Goal: Task Accomplishment & Management: Manage account settings

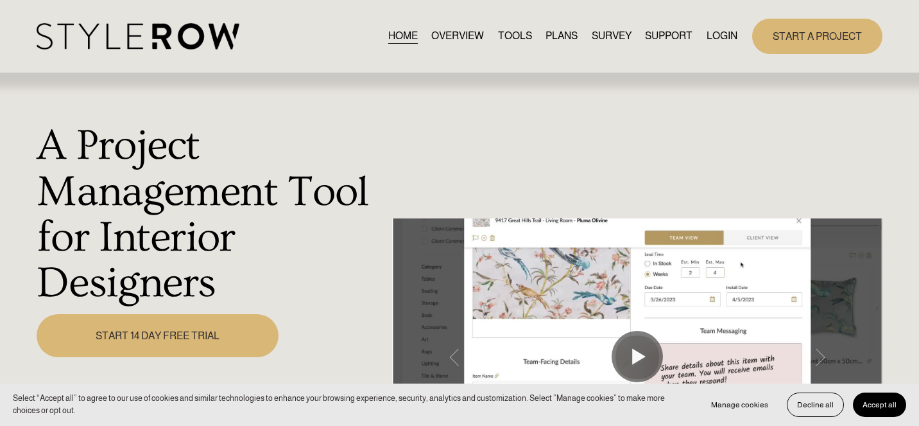
click at [723, 38] on link "LOGIN" at bounding box center [722, 36] width 31 height 17
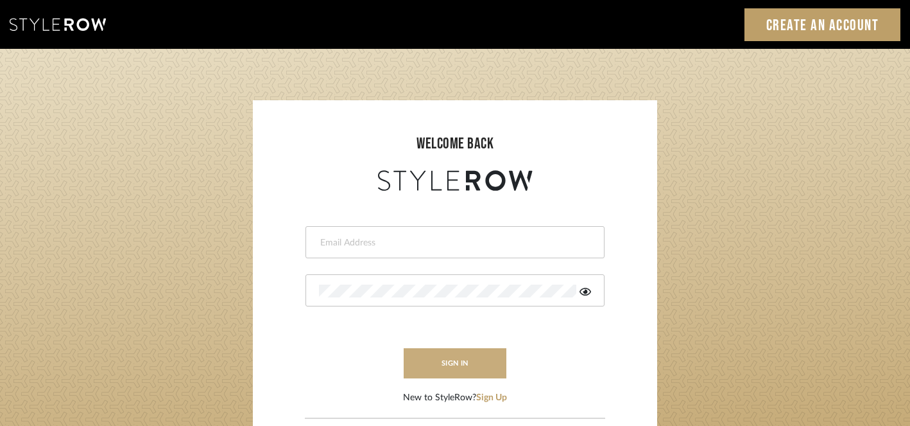
type input "peggy@balancingactlifestyle.com"
click at [470, 368] on button "sign in" at bounding box center [455, 363] width 103 height 30
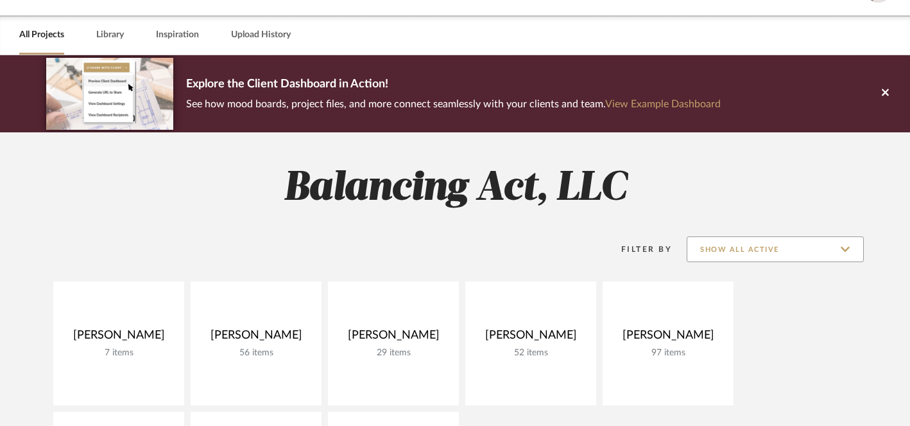
scroll to position [36, 0]
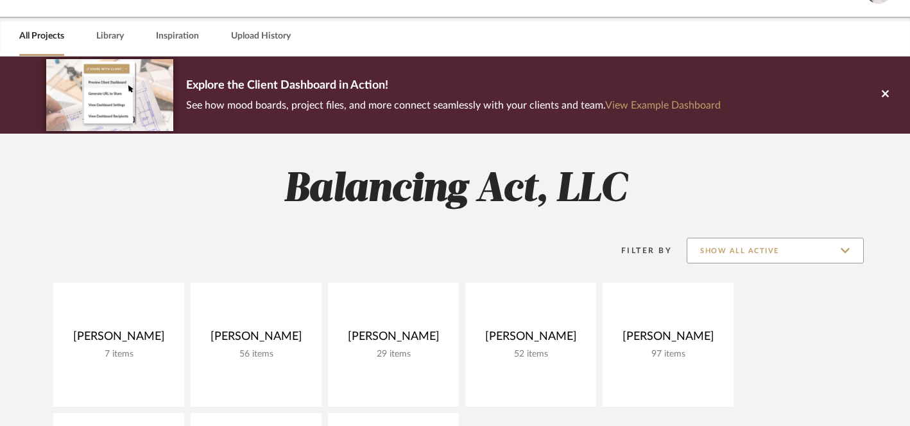
click at [847, 253] on input "Show All Active" at bounding box center [775, 250] width 177 height 26
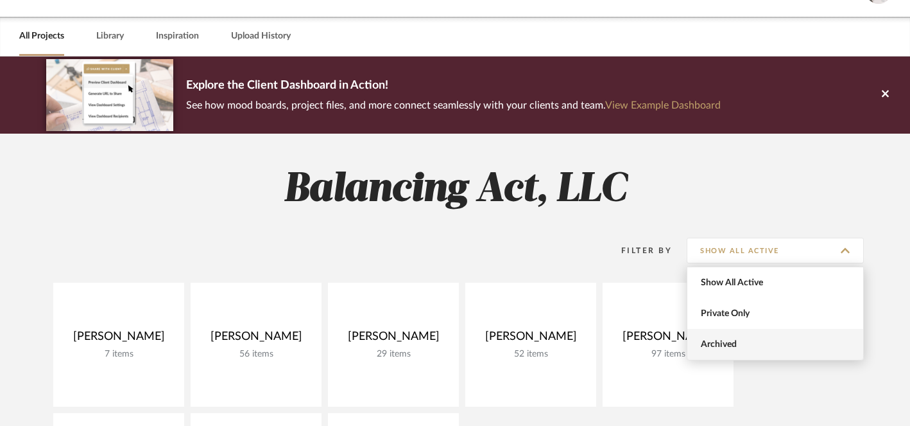
click at [772, 345] on span "Archived" at bounding box center [777, 344] width 152 height 11
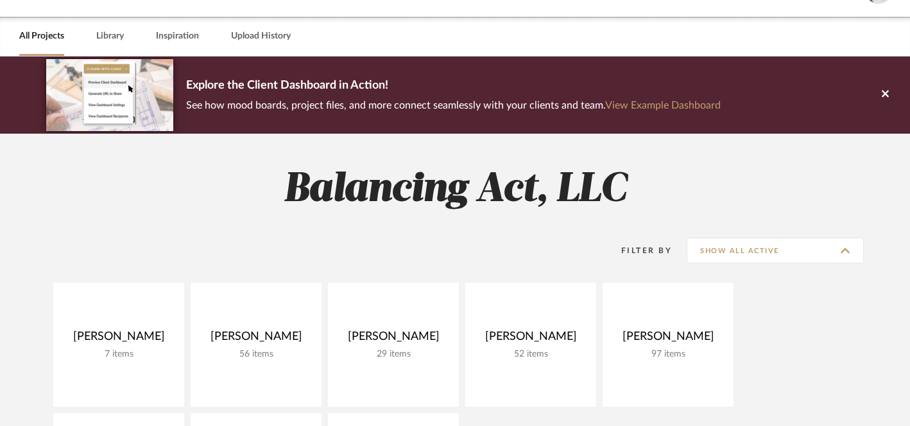
type input "Archived"
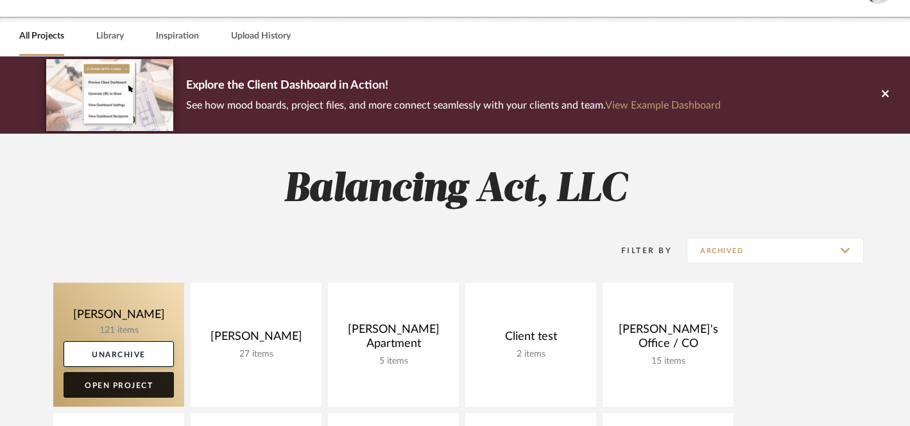
click at [137, 385] on link "Open Project" at bounding box center [119, 385] width 110 height 26
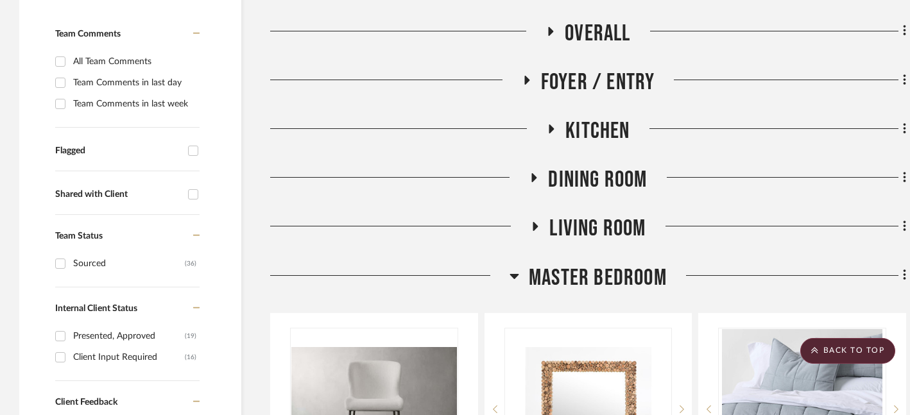
scroll to position [332, 0]
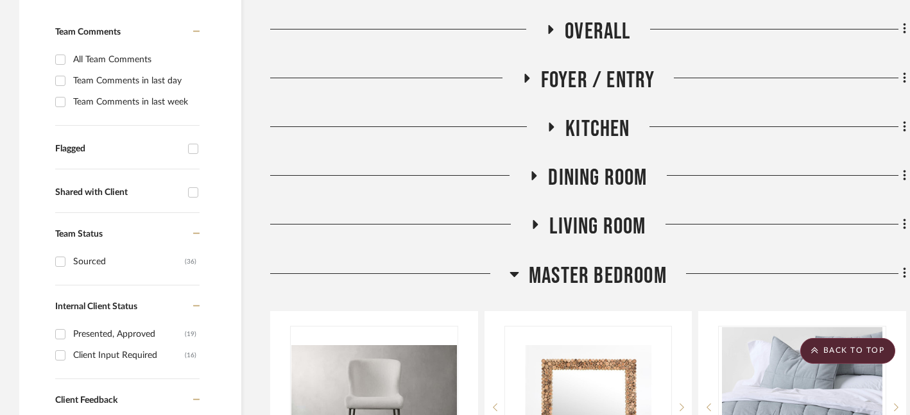
click at [533, 176] on icon at bounding box center [534, 175] width 5 height 9
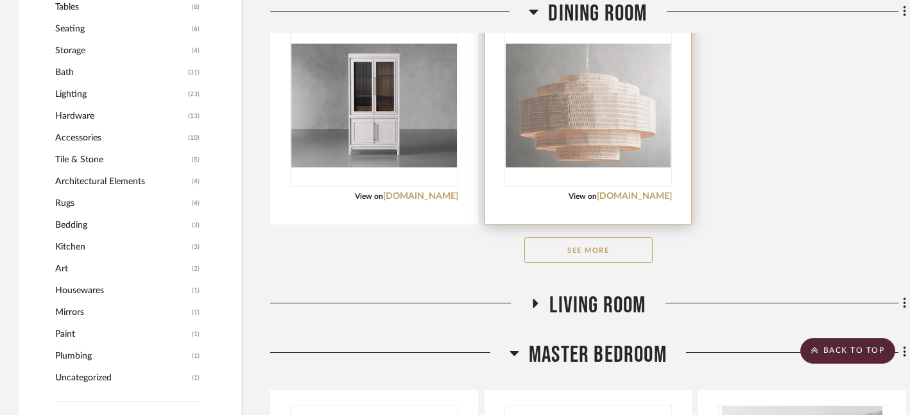
scroll to position [915, 0]
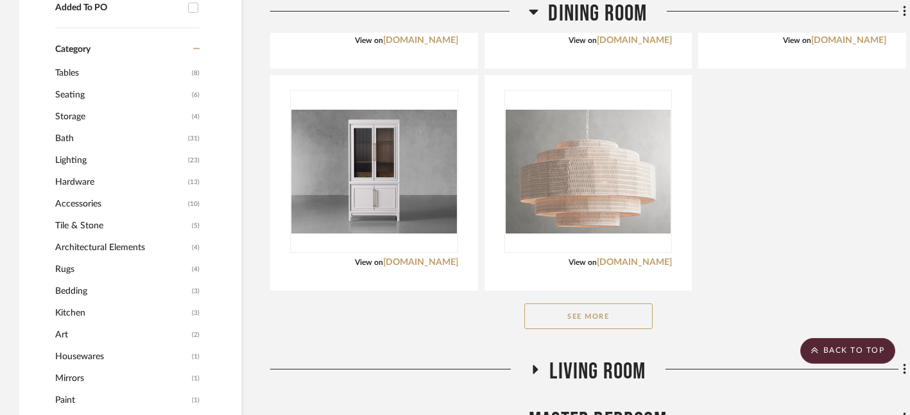
click at [587, 320] on button "See More" at bounding box center [588, 317] width 128 height 26
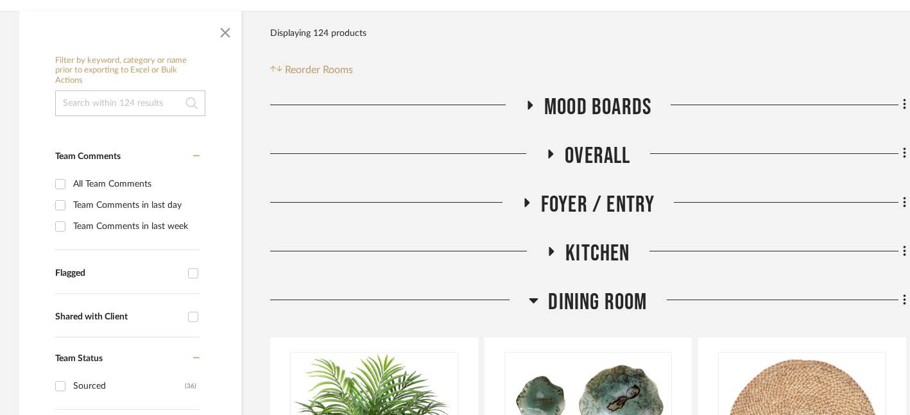
scroll to position [192, 0]
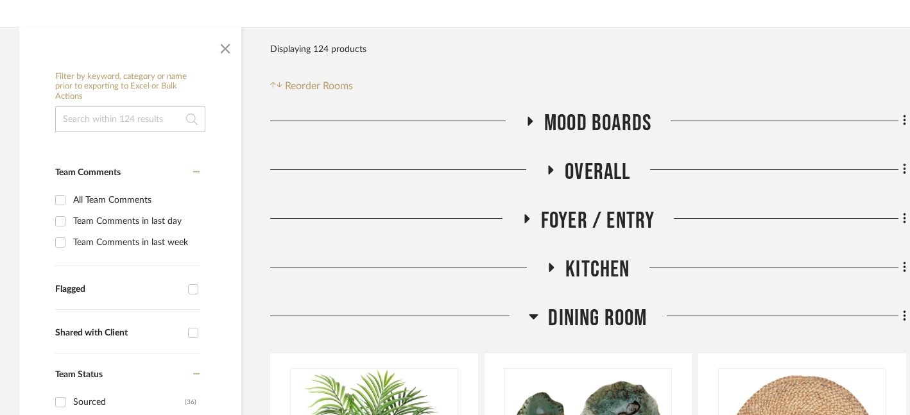
click at [529, 125] on icon at bounding box center [529, 121] width 15 height 10
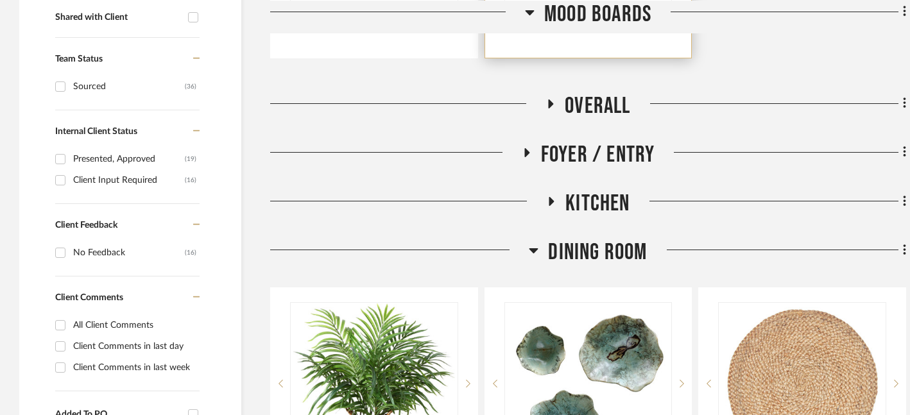
scroll to position [483, 0]
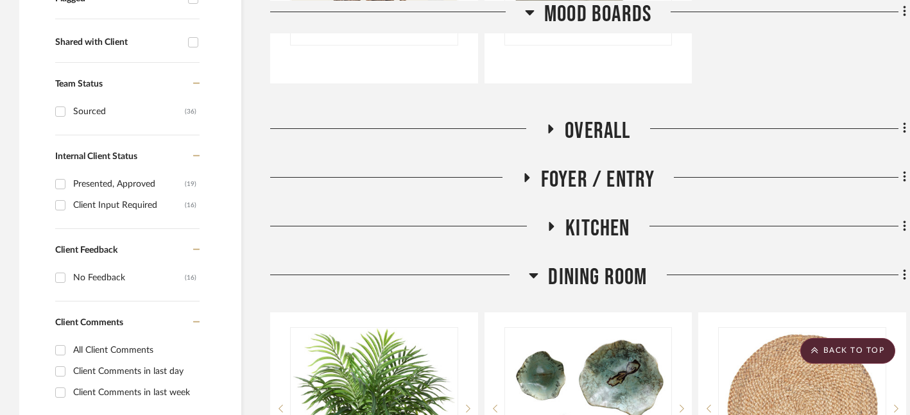
click at [552, 130] on icon at bounding box center [550, 129] width 15 height 10
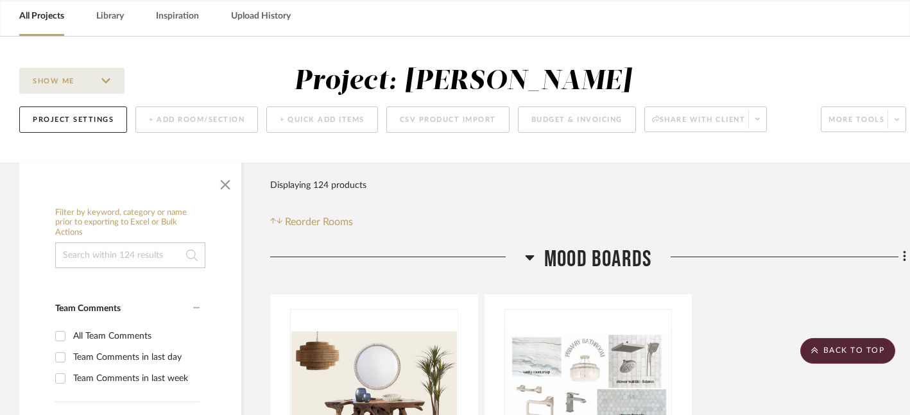
scroll to position [0, 0]
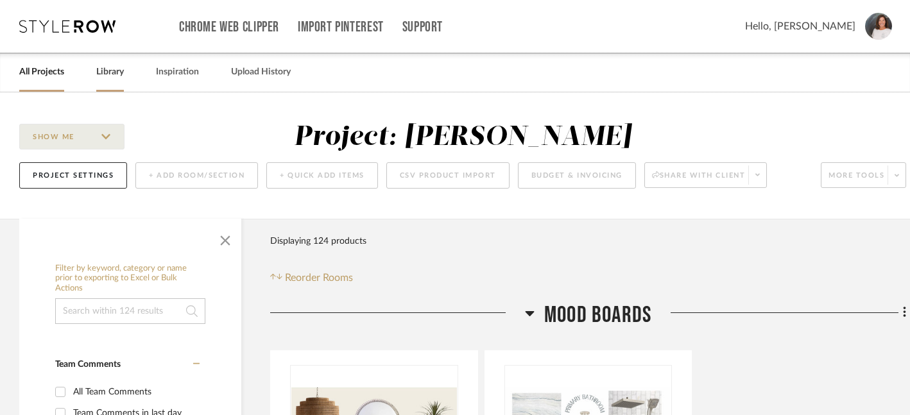
click at [107, 78] on link "Library" at bounding box center [110, 72] width 28 height 17
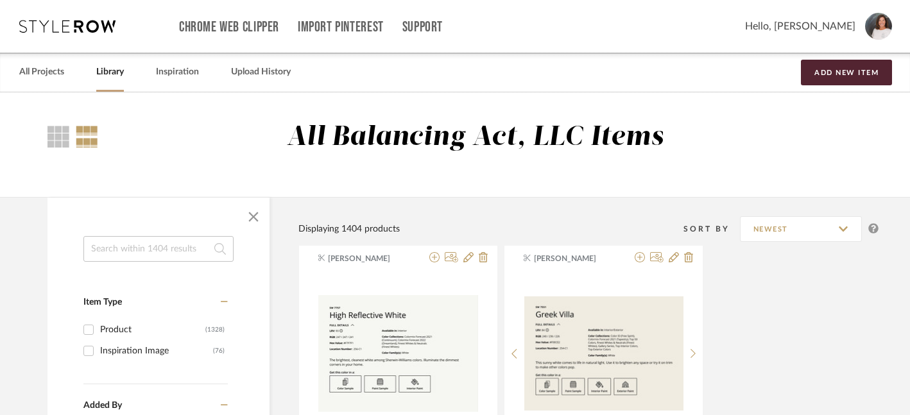
click at [118, 245] on input at bounding box center [158, 249] width 150 height 26
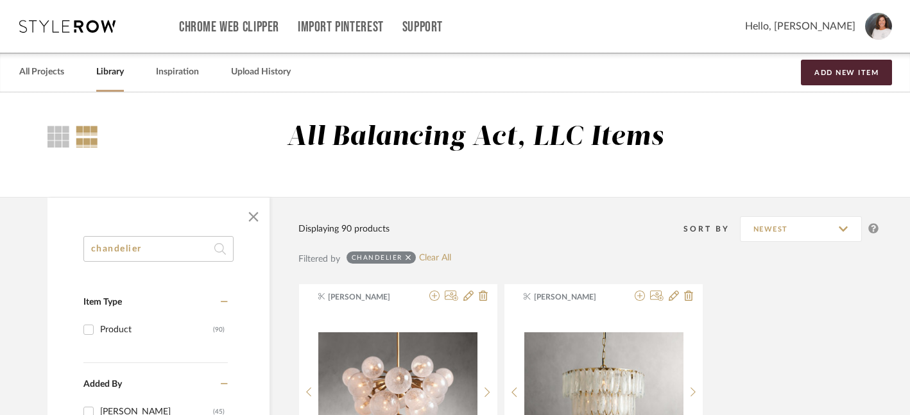
drag, startPoint x: 157, startPoint y: 251, endPoint x: 40, endPoint y: 250, distance: 116.8
type input "arhaus chandelier"
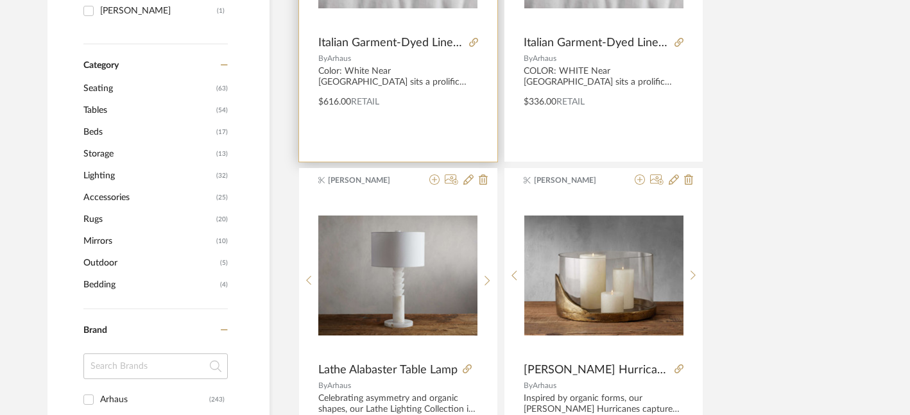
scroll to position [425, 0]
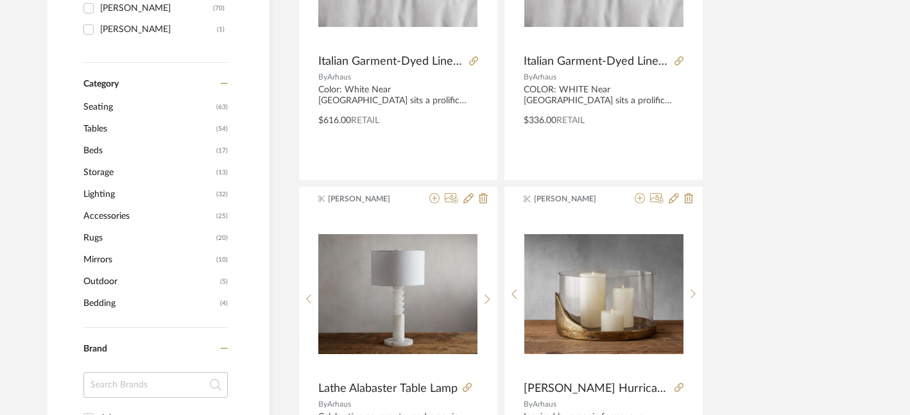
click at [114, 193] on span "Lighting" at bounding box center [148, 195] width 130 height 22
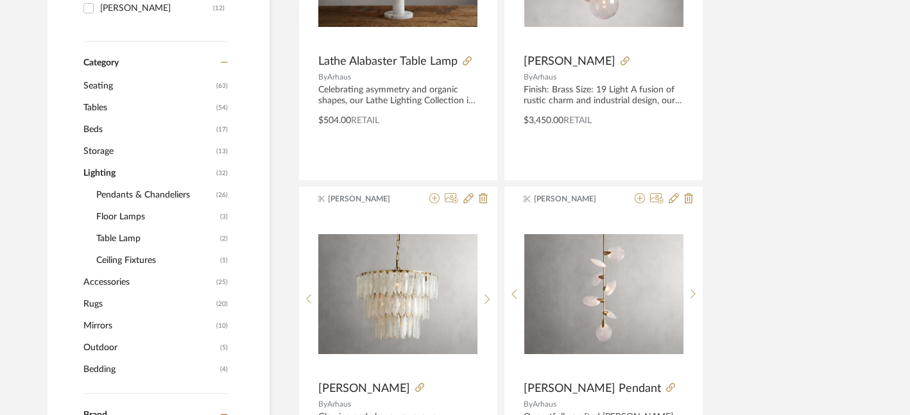
click at [168, 194] on span "Pendants & Chandeliers" at bounding box center [154, 195] width 117 height 22
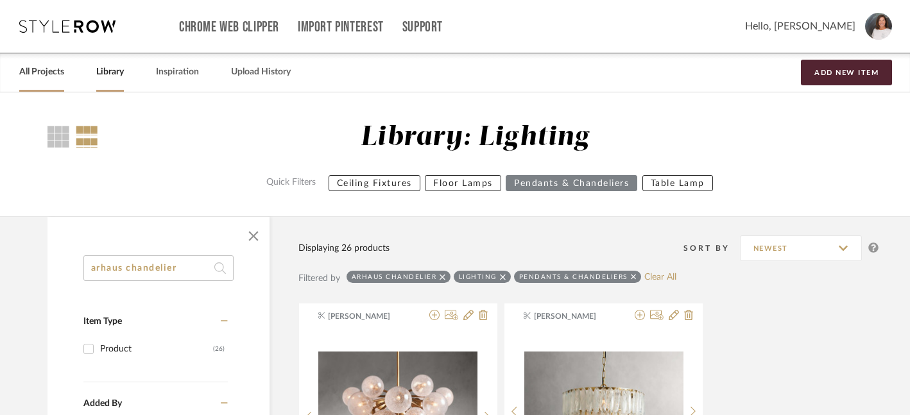
click at [47, 76] on link "All Projects" at bounding box center [41, 72] width 45 height 17
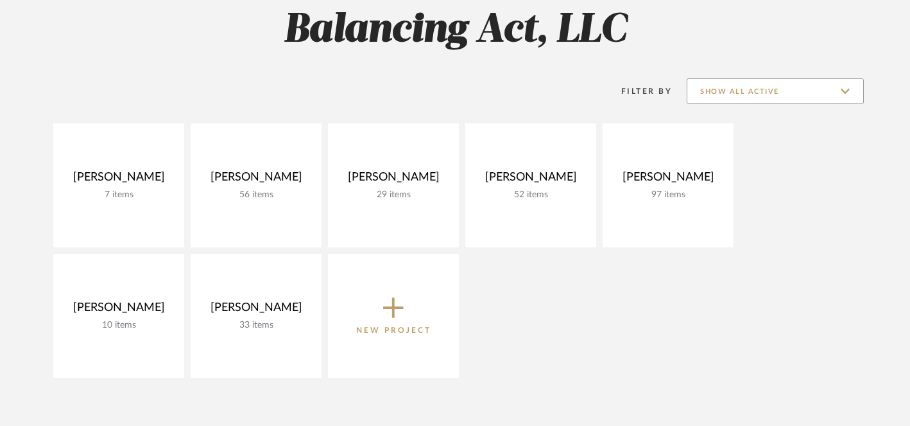
scroll to position [182, 0]
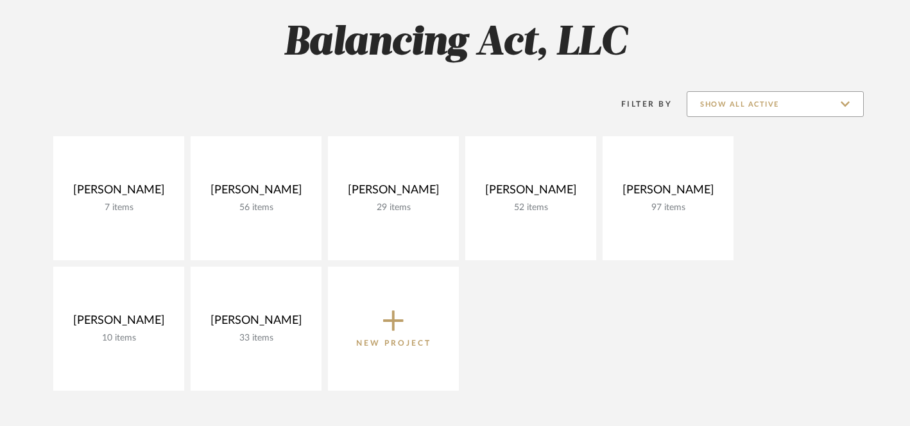
click at [846, 102] on input "Show All Active" at bounding box center [775, 104] width 177 height 26
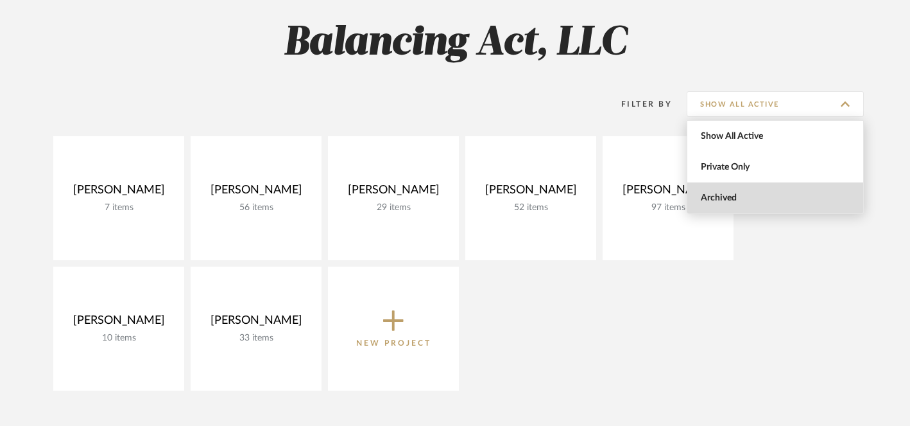
click at [771, 196] on span "Archived" at bounding box center [777, 198] width 152 height 11
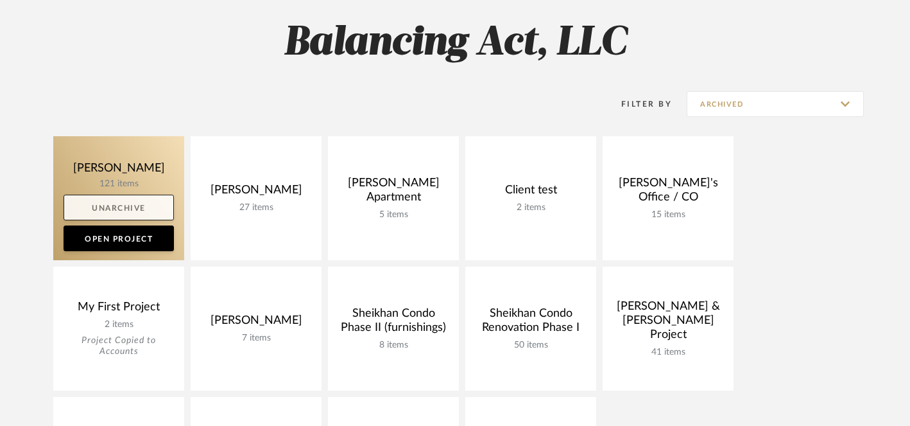
click at [133, 209] on link "Unarchive" at bounding box center [119, 207] width 110 height 26
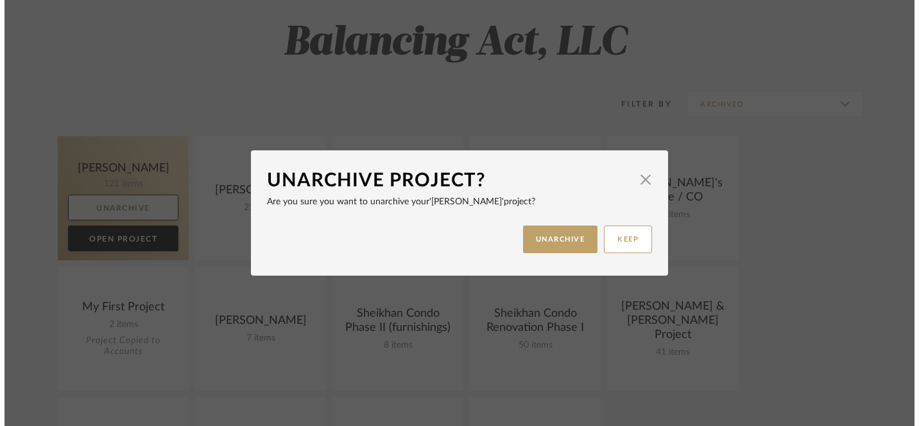
scroll to position [0, 0]
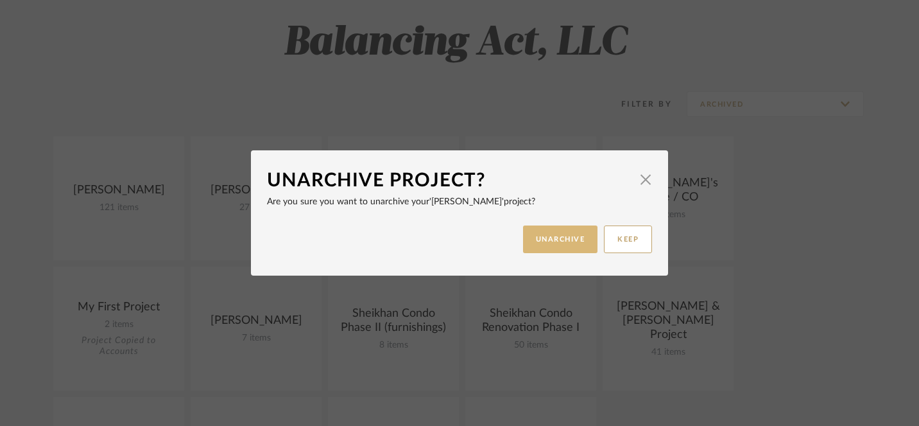
click at [562, 236] on button "UNARCHIVE" at bounding box center [560, 239] width 75 height 28
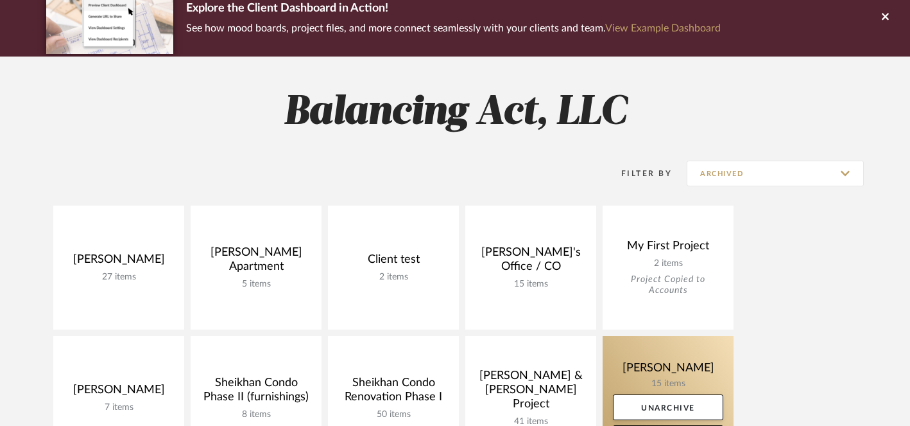
scroll to position [103, 0]
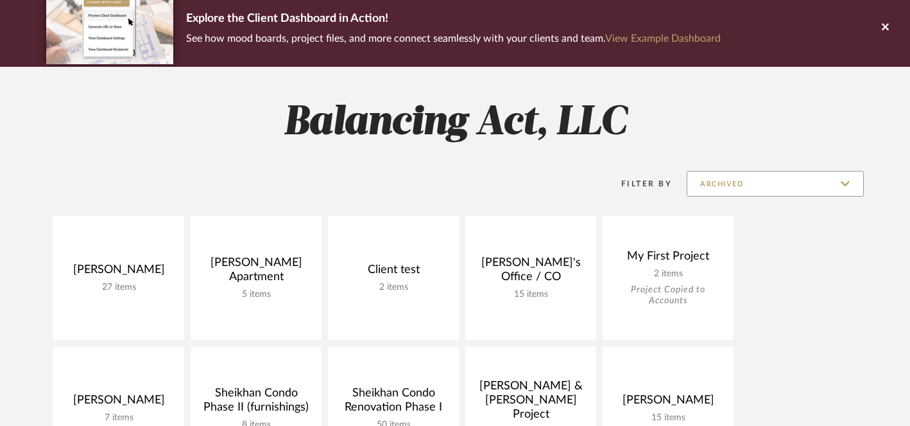
click at [844, 186] on input "Archived" at bounding box center [775, 184] width 177 height 26
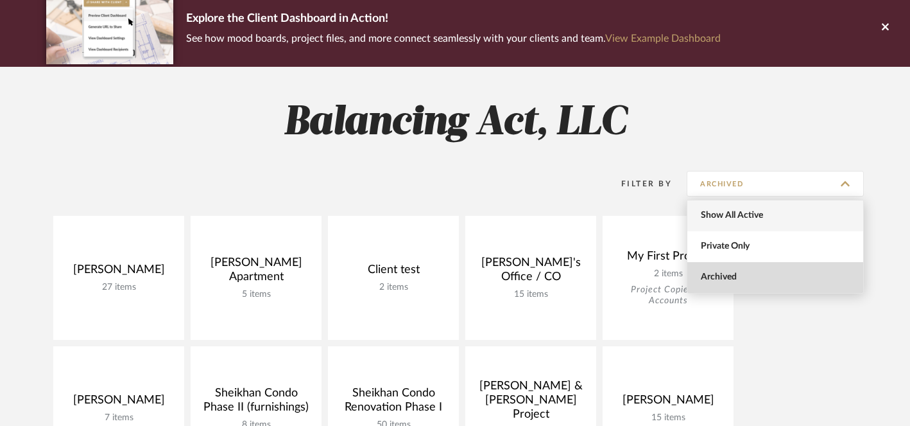
click at [749, 218] on span "Show All Active" at bounding box center [777, 215] width 152 height 11
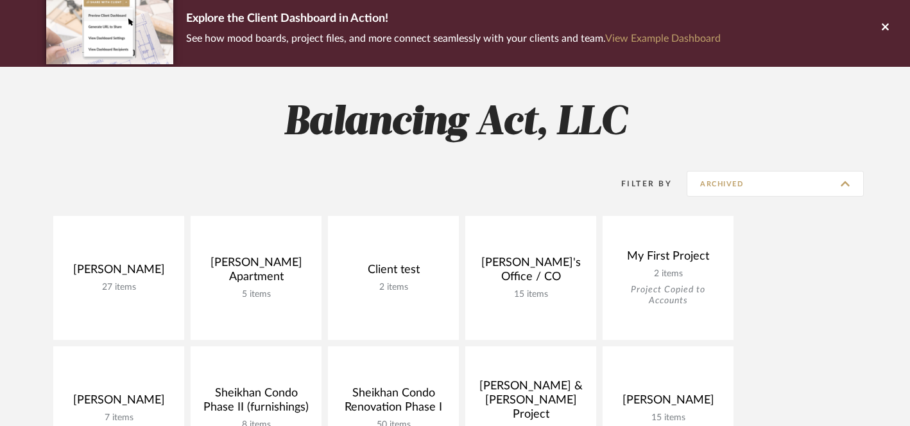
type input "Show All Active"
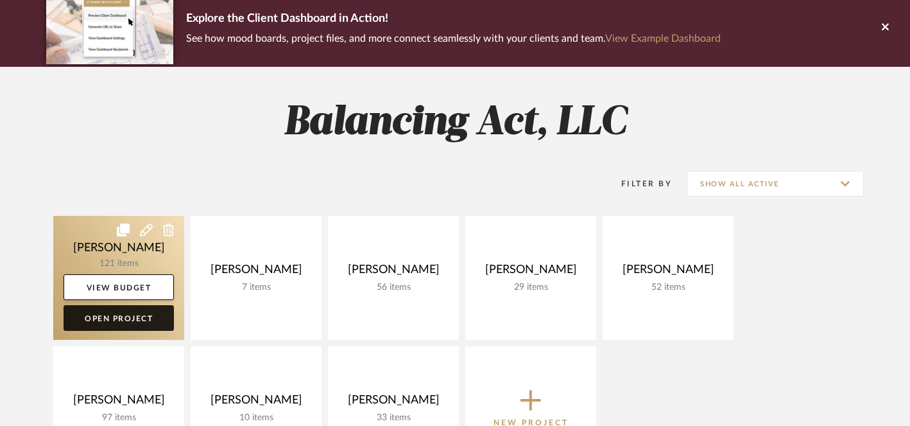
click at [123, 321] on link "Open Project" at bounding box center [119, 318] width 110 height 26
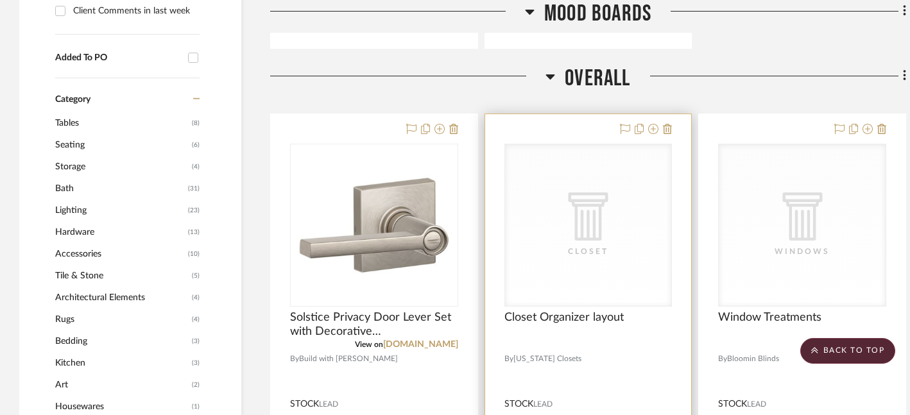
scroll to position [863, 0]
click at [667, 130] on icon at bounding box center [667, 130] width 9 height 10
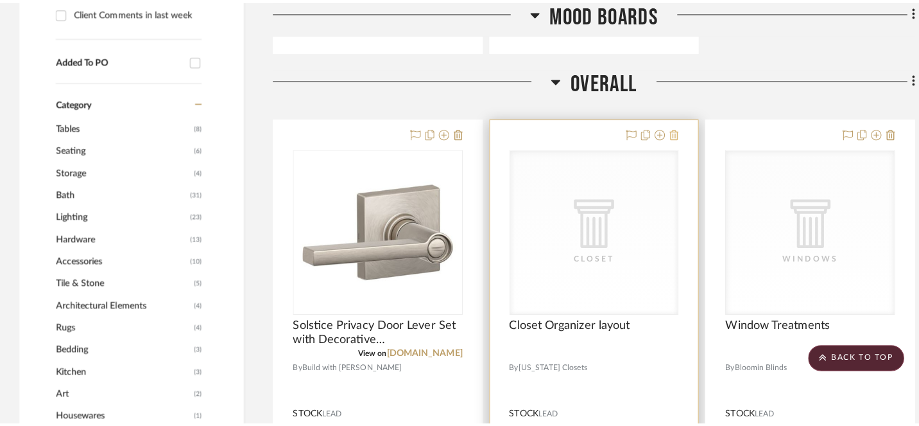
scroll to position [0, 0]
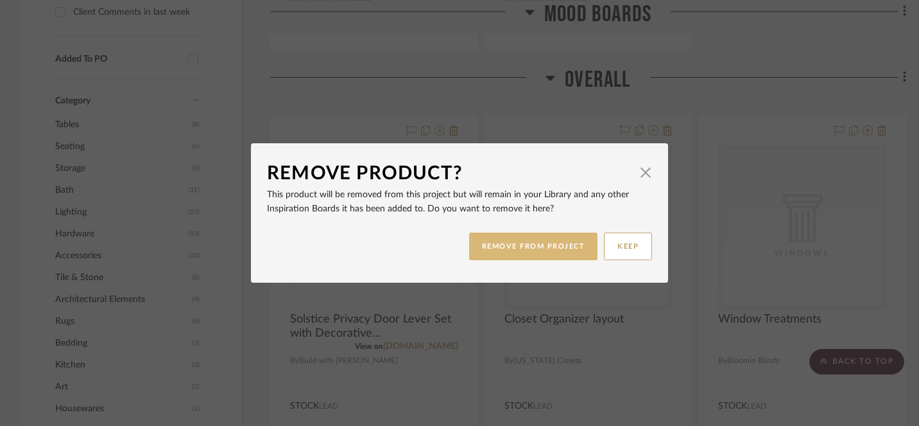
click at [549, 246] on button "REMOVE FROM PROJECT" at bounding box center [533, 246] width 129 height 28
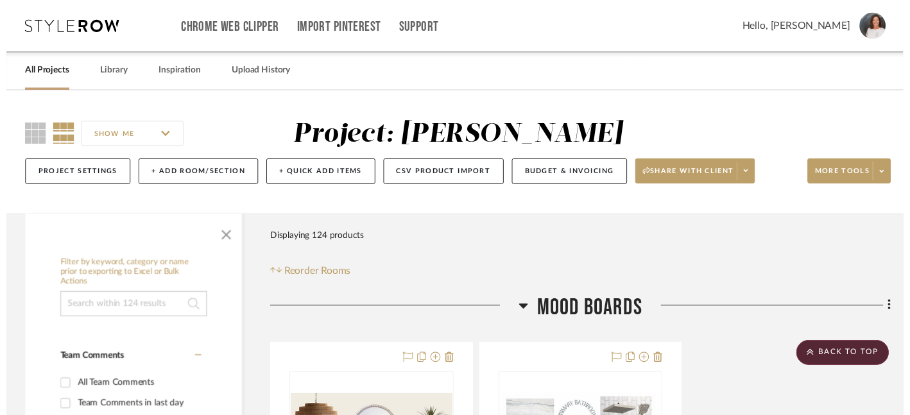
scroll to position [863, 0]
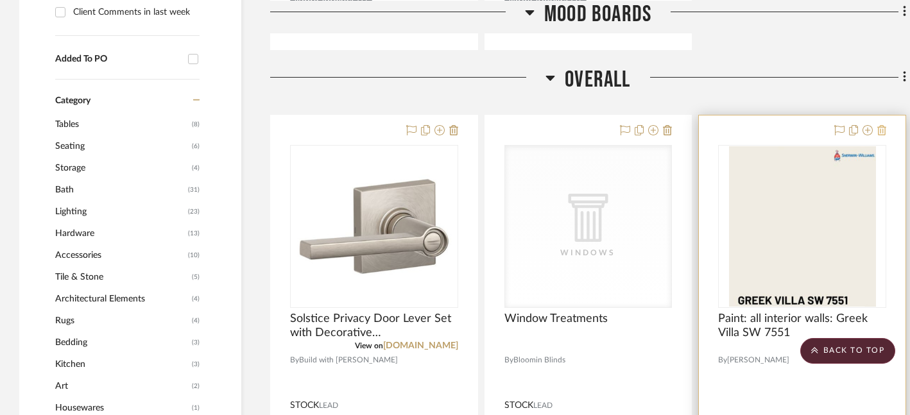
click at [882, 130] on icon at bounding box center [881, 130] width 9 height 10
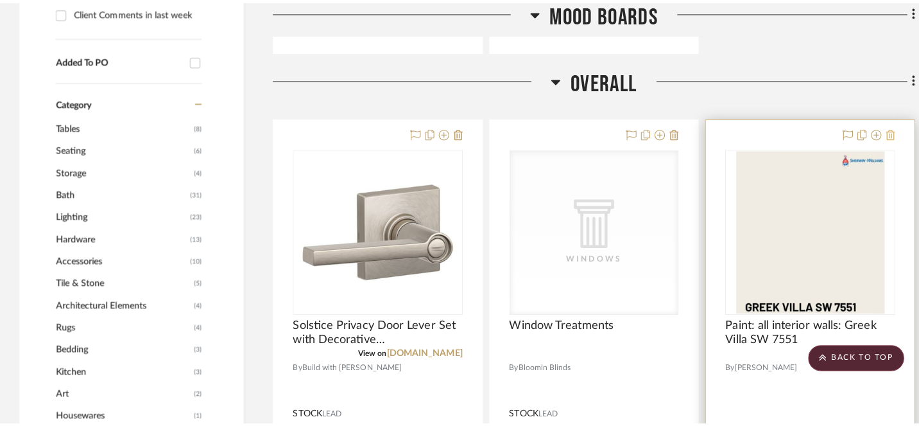
scroll to position [0, 0]
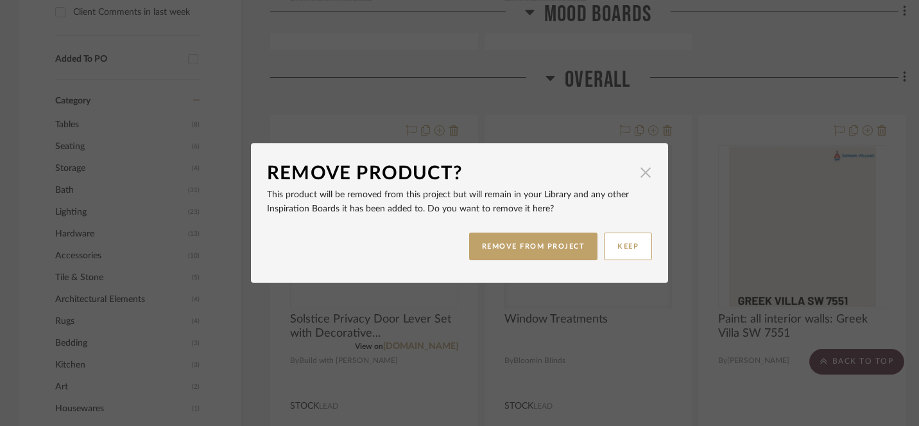
click at [638, 169] on span "button" at bounding box center [646, 172] width 26 height 26
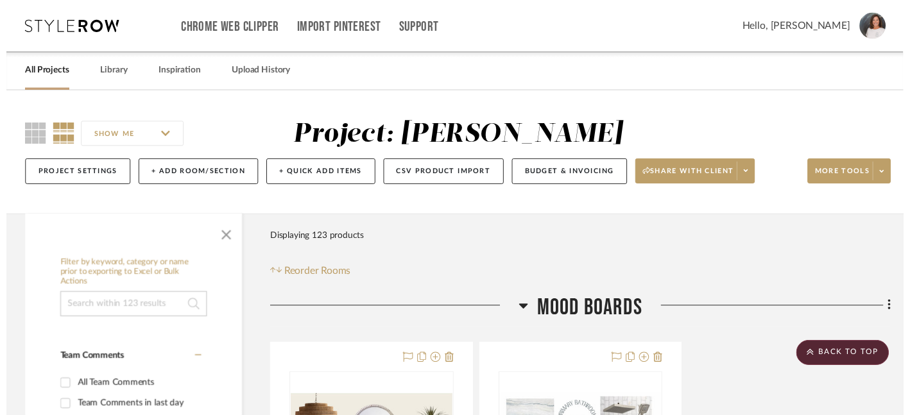
scroll to position [863, 0]
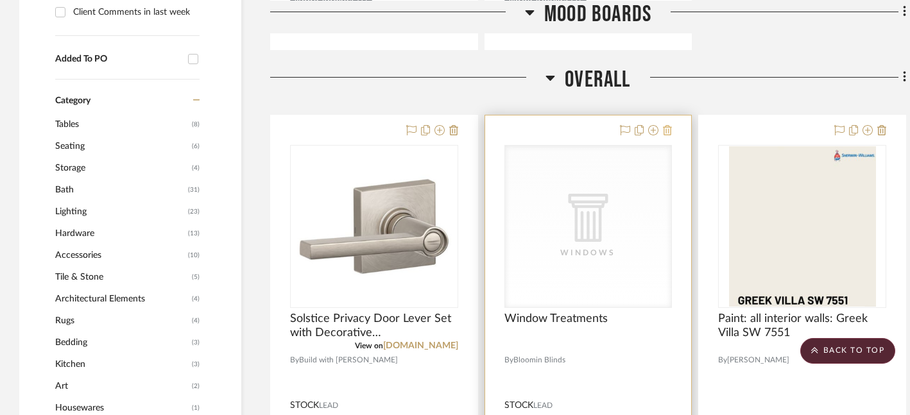
click at [666, 131] on icon at bounding box center [667, 130] width 9 height 10
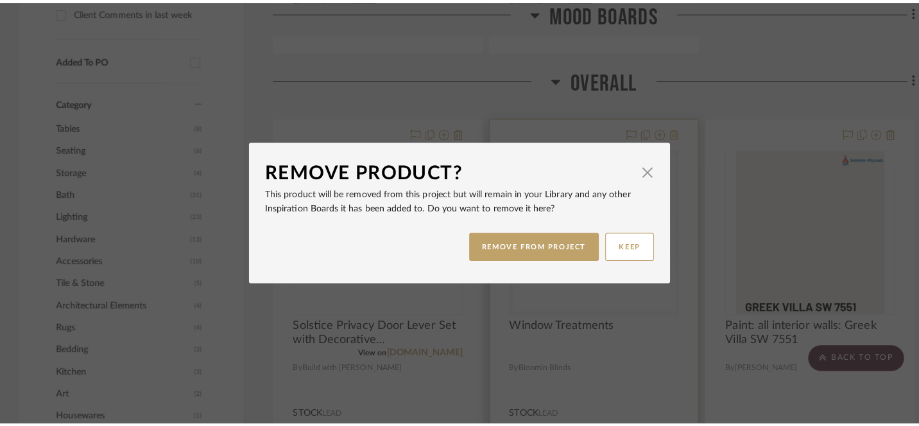
scroll to position [0, 0]
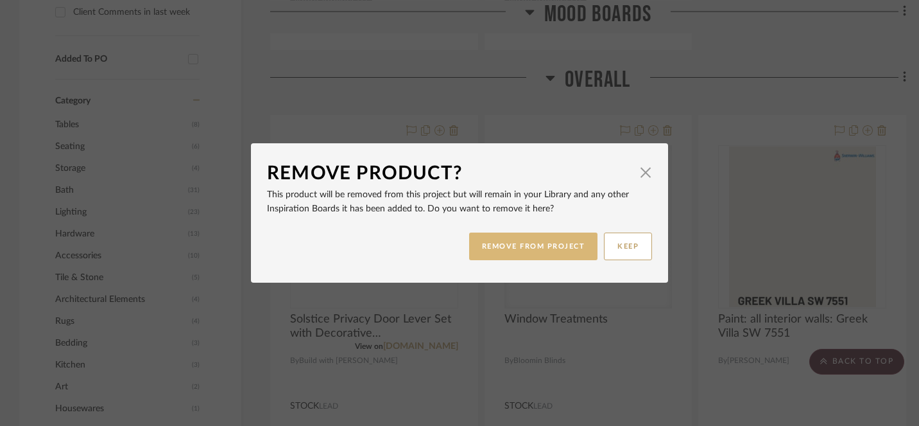
click at [518, 248] on button "REMOVE FROM PROJECT" at bounding box center [533, 246] width 129 height 28
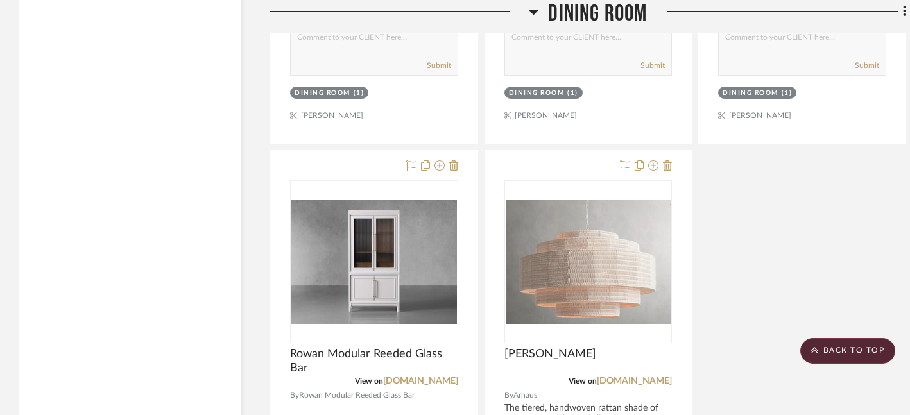
scroll to position [2697, 0]
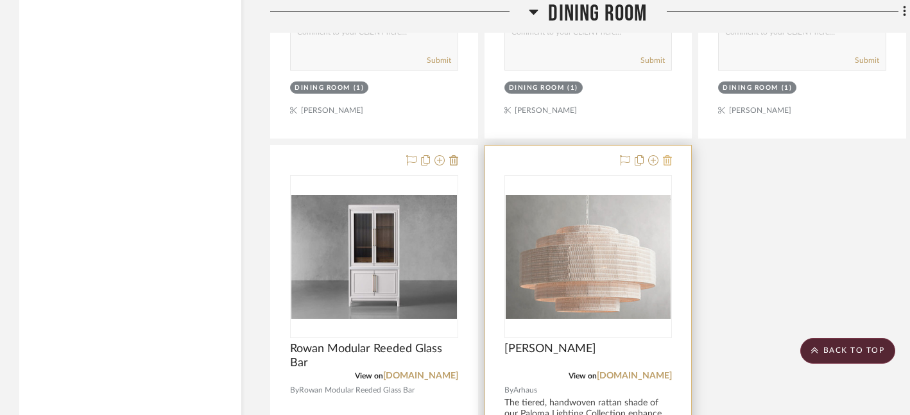
click at [670, 162] on icon at bounding box center [667, 160] width 9 height 10
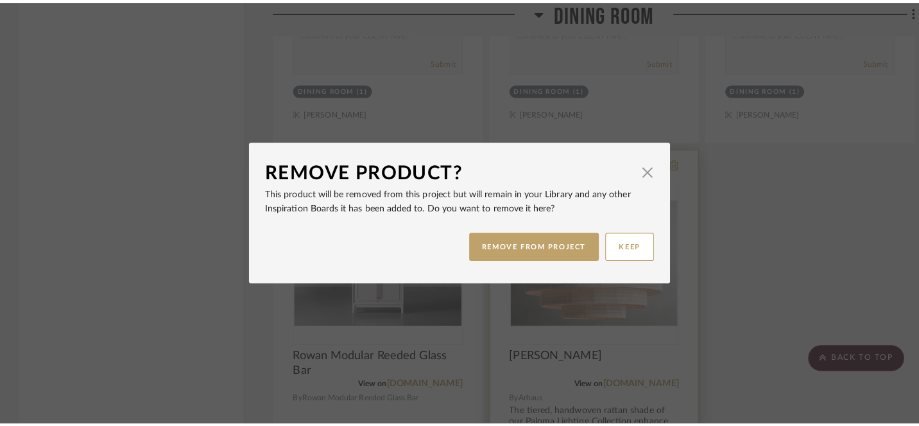
scroll to position [0, 0]
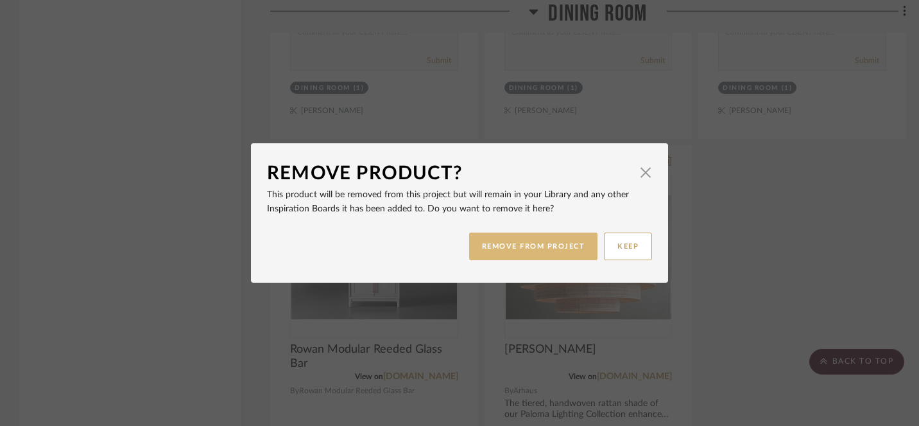
click at [549, 245] on button "REMOVE FROM PROJECT" at bounding box center [533, 246] width 129 height 28
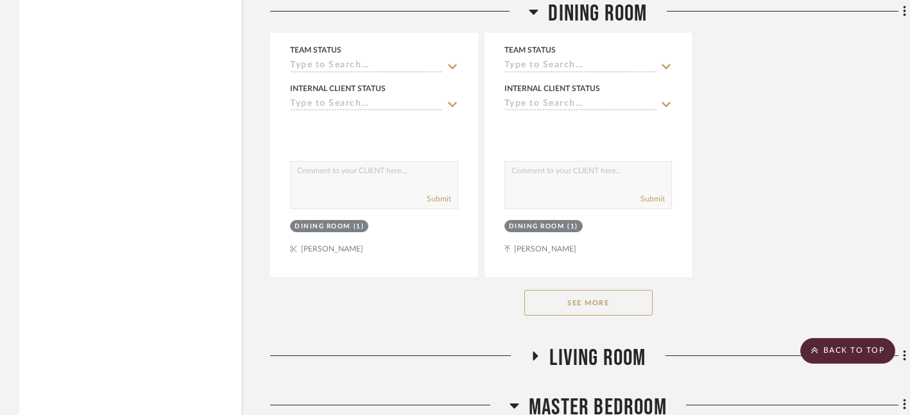
scroll to position [3133, 0]
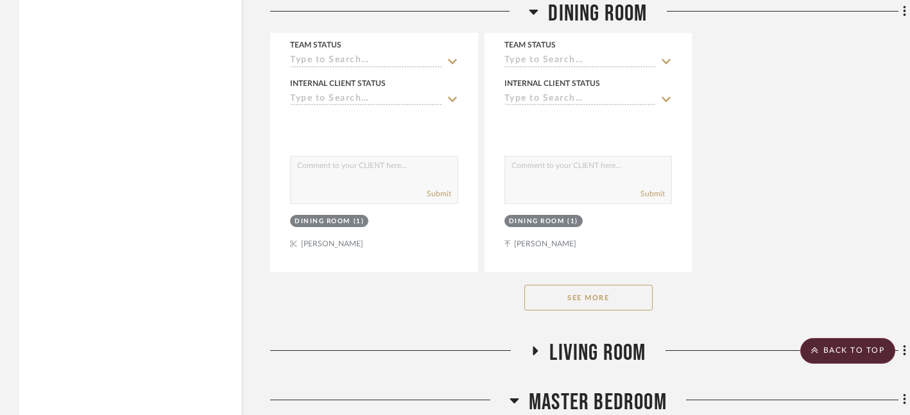
click at [601, 299] on button "See More" at bounding box center [588, 298] width 128 height 26
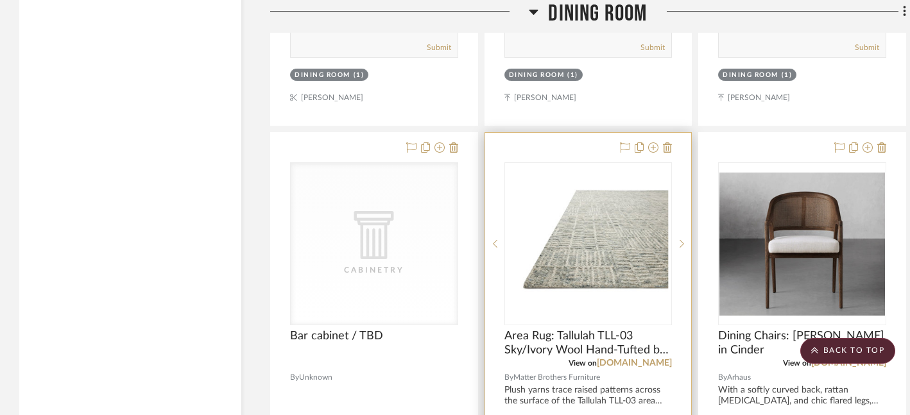
scroll to position [3286, 0]
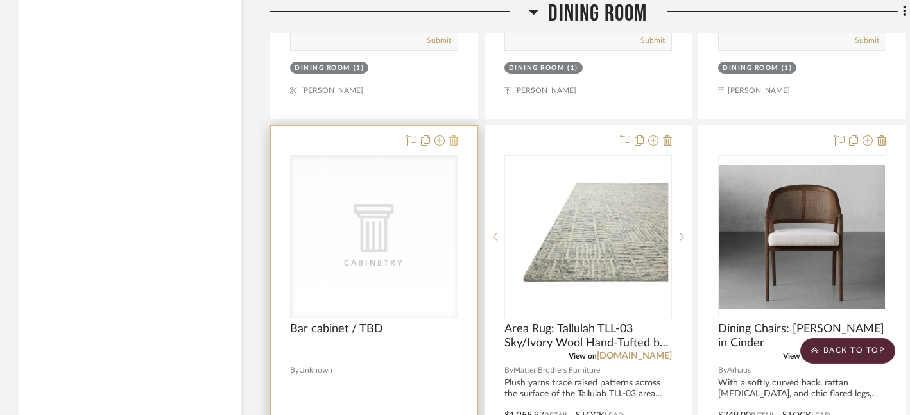
click at [453, 139] on icon at bounding box center [453, 140] width 9 height 10
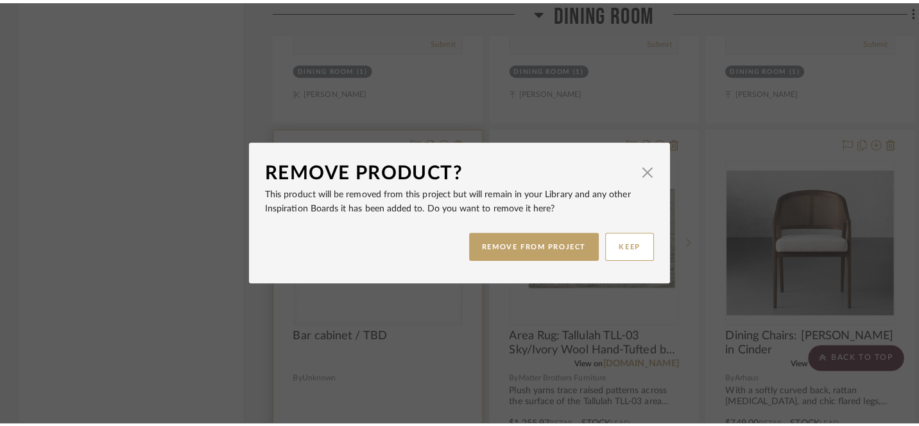
scroll to position [0, 0]
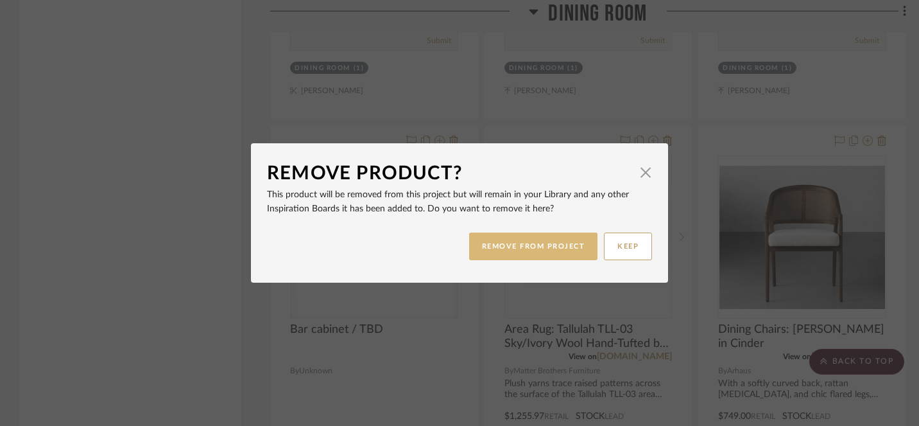
click at [524, 245] on button "REMOVE FROM PROJECT" at bounding box center [533, 246] width 129 height 28
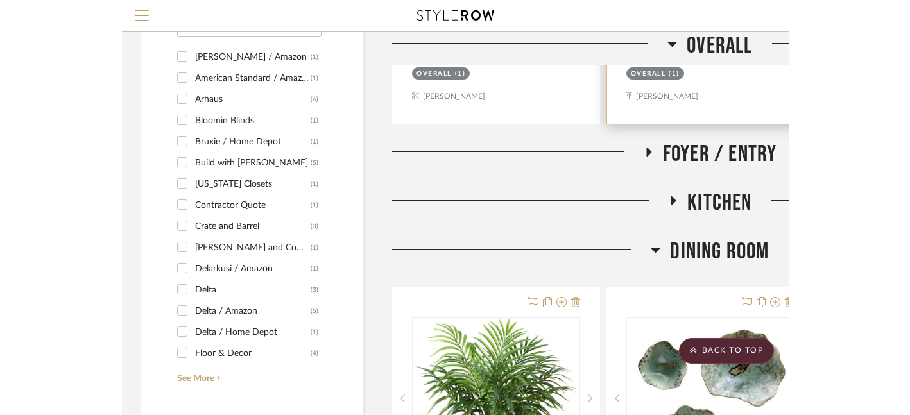
scroll to position [1278, 0]
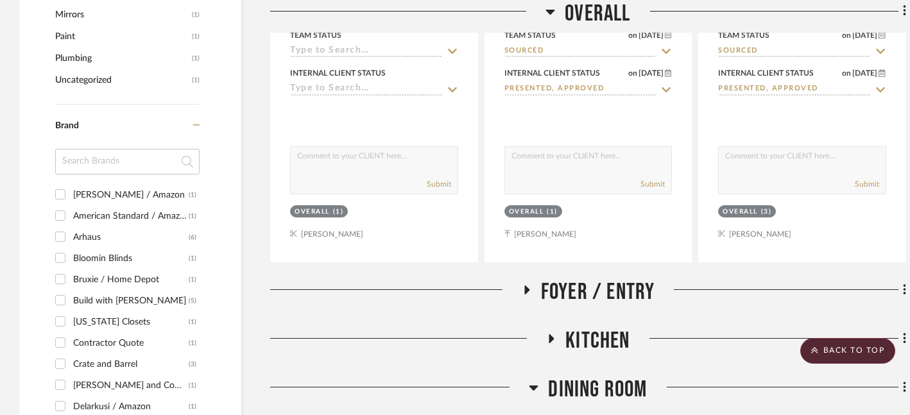
click at [526, 293] on icon at bounding box center [526, 290] width 15 height 10
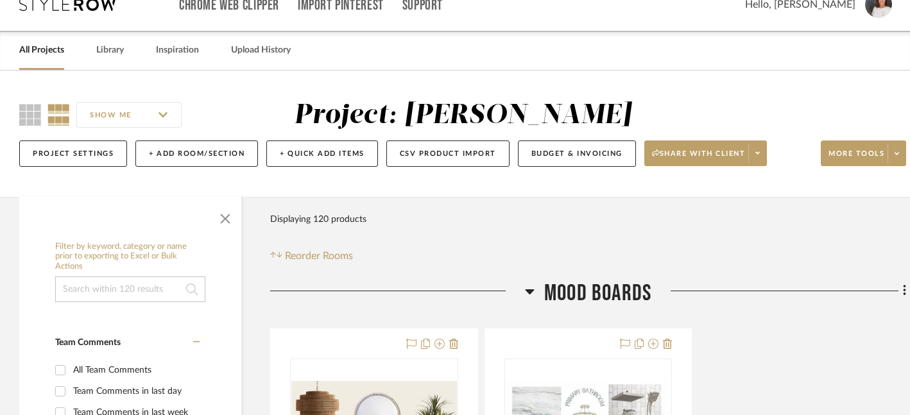
scroll to position [17, 0]
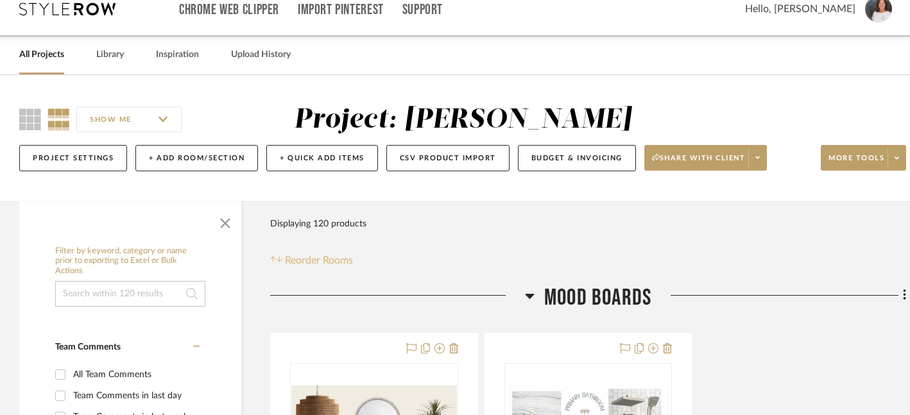
click at [316, 259] on span "Reorder Rooms" at bounding box center [319, 260] width 68 height 15
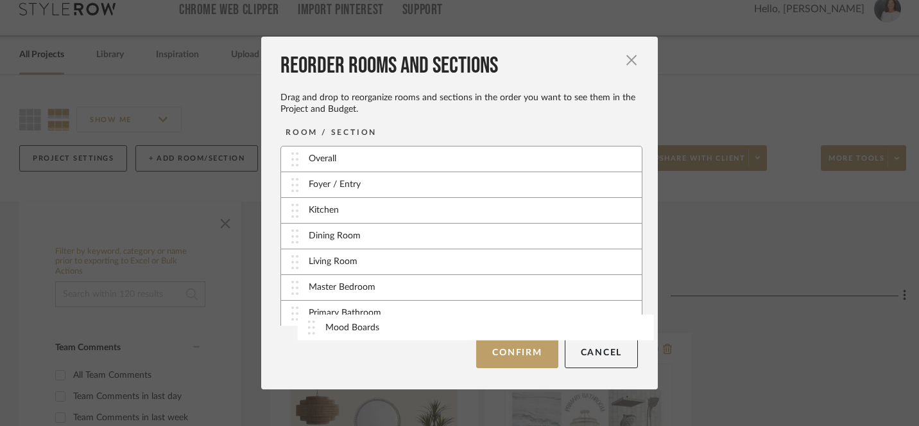
scroll to position [19, 0]
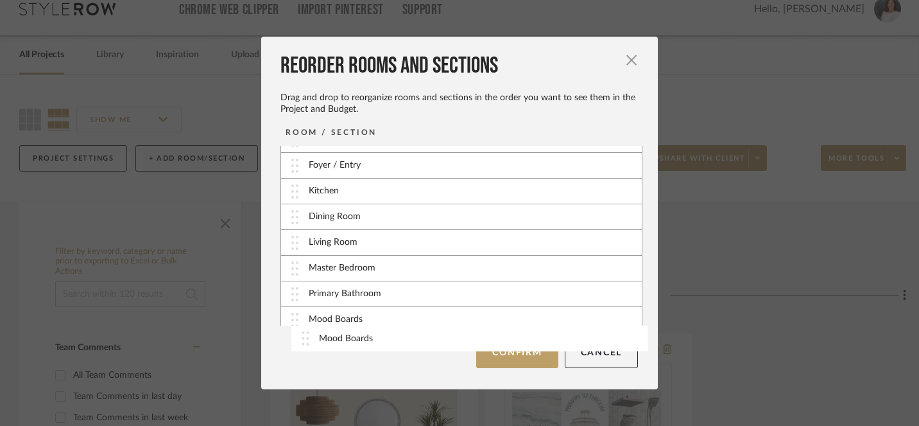
drag, startPoint x: 289, startPoint y: 160, endPoint x: 304, endPoint y: 340, distance: 179.7
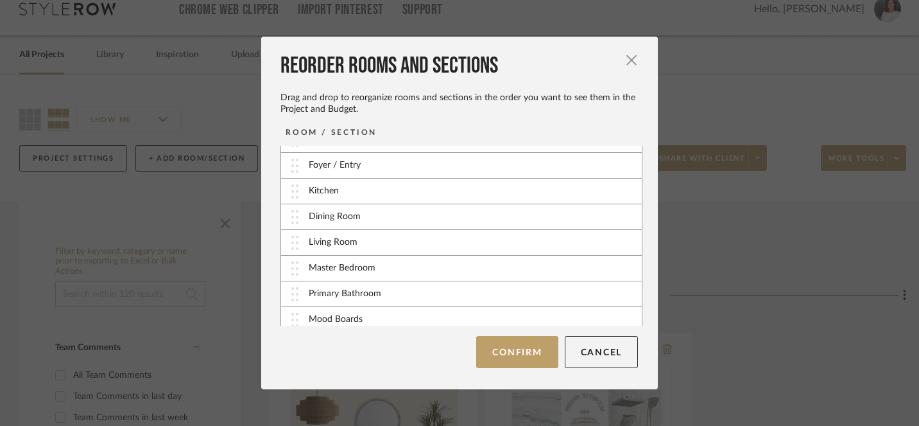
scroll to position [52, 0]
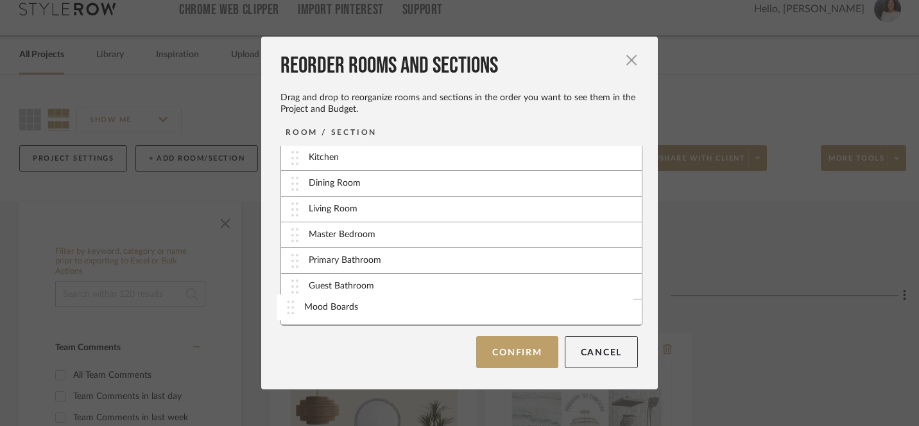
drag, startPoint x: 291, startPoint y: 287, endPoint x: 291, endPoint y: 307, distance: 20.5
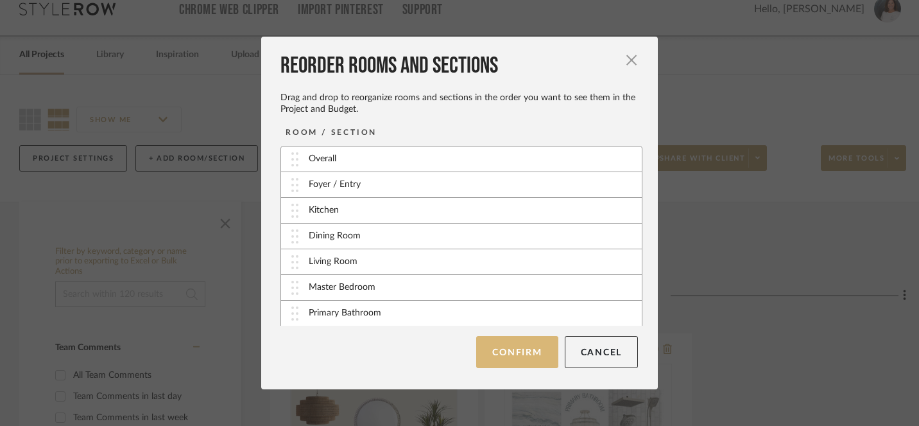
click at [528, 359] on button "Confirm" at bounding box center [517, 352] width 82 height 32
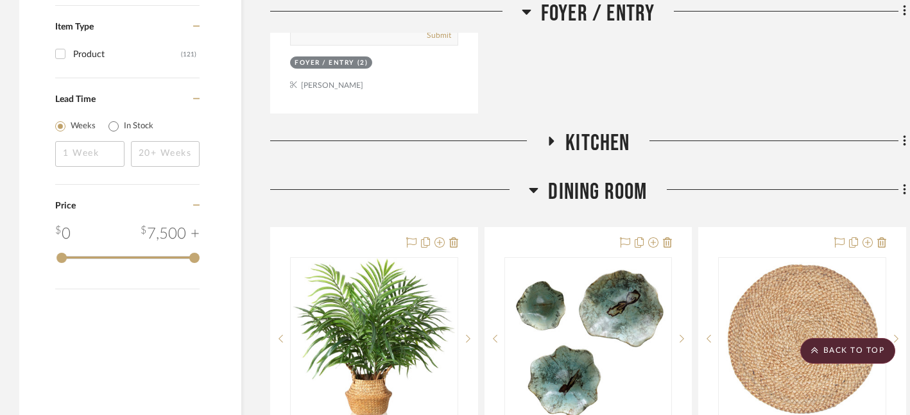
scroll to position [2000, 0]
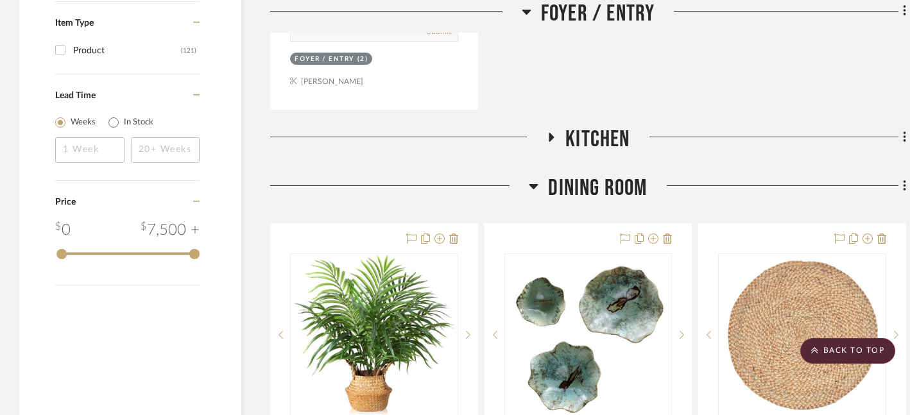
click at [549, 136] on icon at bounding box center [551, 137] width 5 height 9
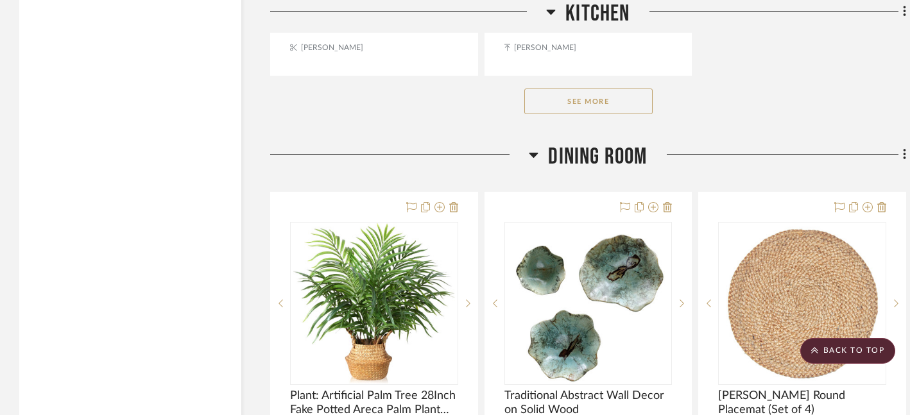
scroll to position [3804, 0]
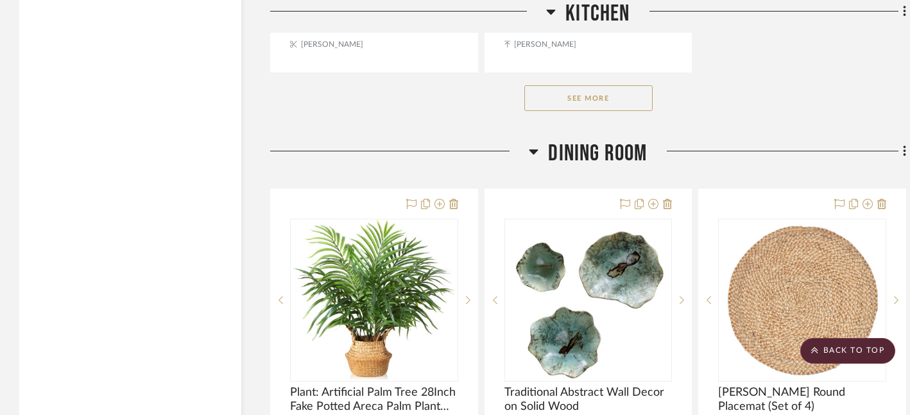
click at [588, 88] on button "See More" at bounding box center [588, 98] width 128 height 26
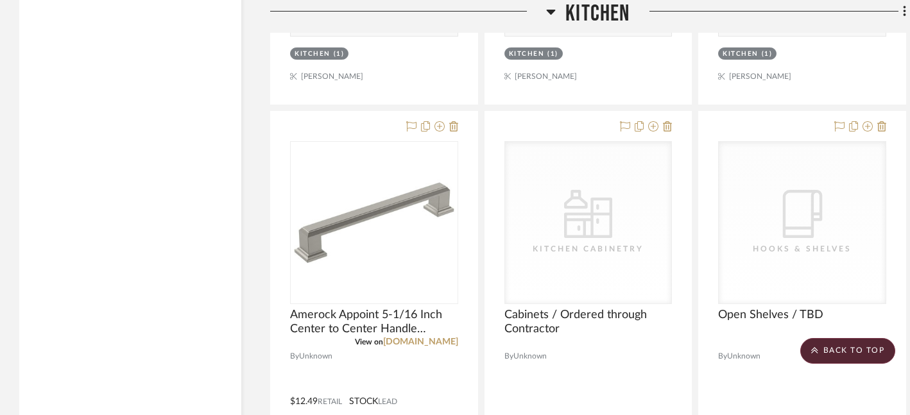
scroll to position [6048, 0]
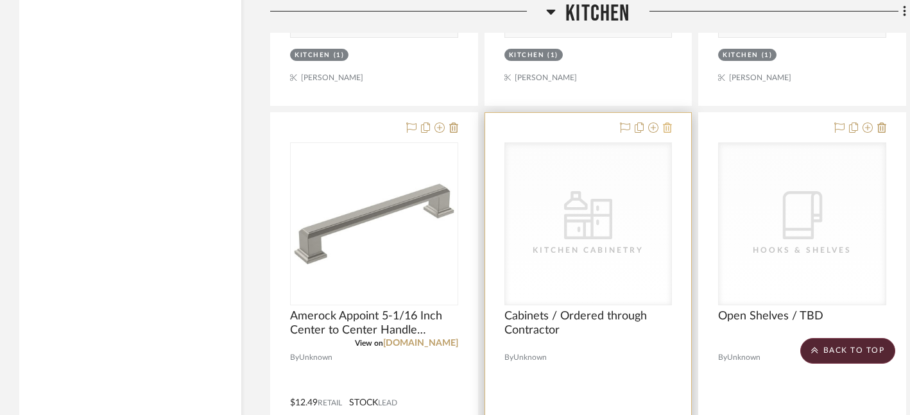
click at [669, 123] on icon at bounding box center [667, 128] width 9 height 10
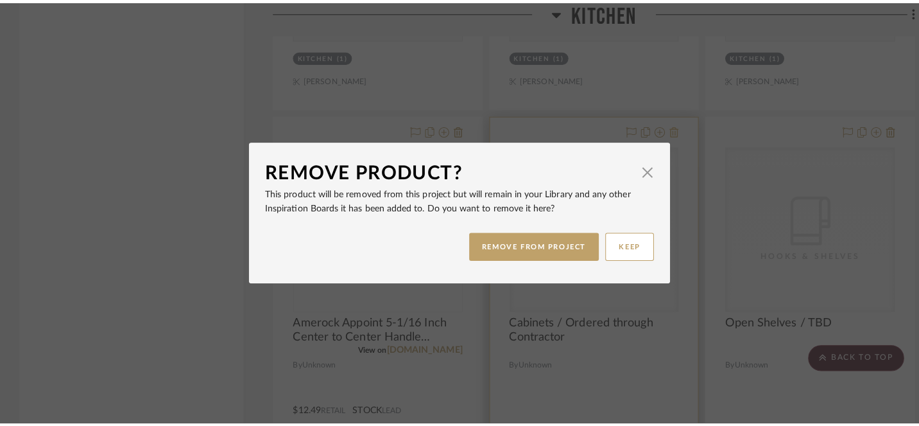
scroll to position [0, 0]
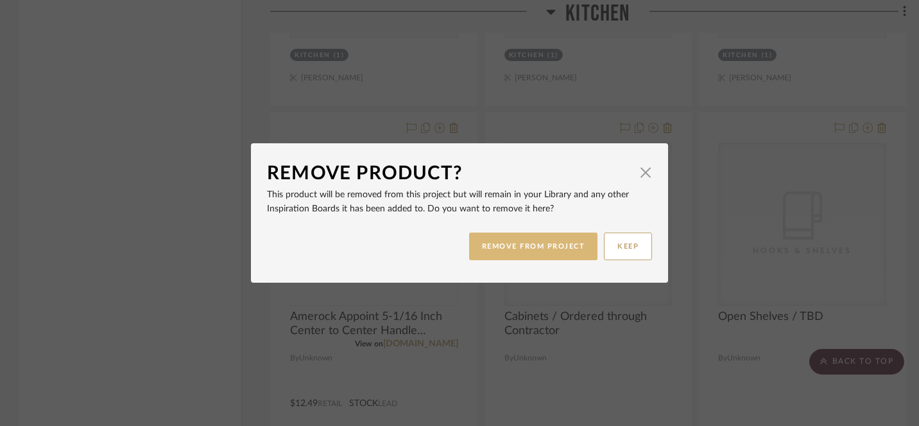
click at [536, 239] on button "REMOVE FROM PROJECT" at bounding box center [533, 246] width 129 height 28
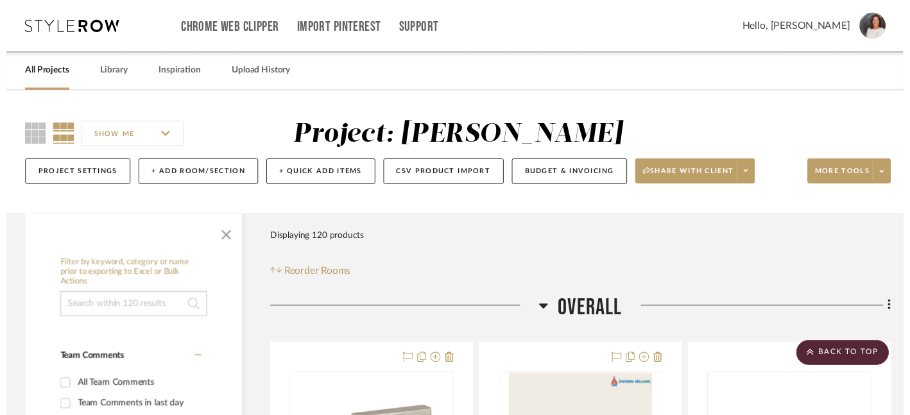
scroll to position [6048, 0]
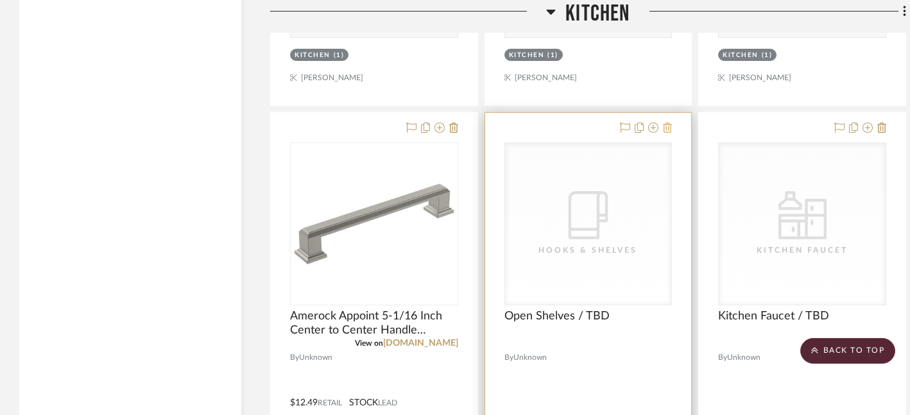
click at [667, 123] on icon at bounding box center [667, 128] width 9 height 10
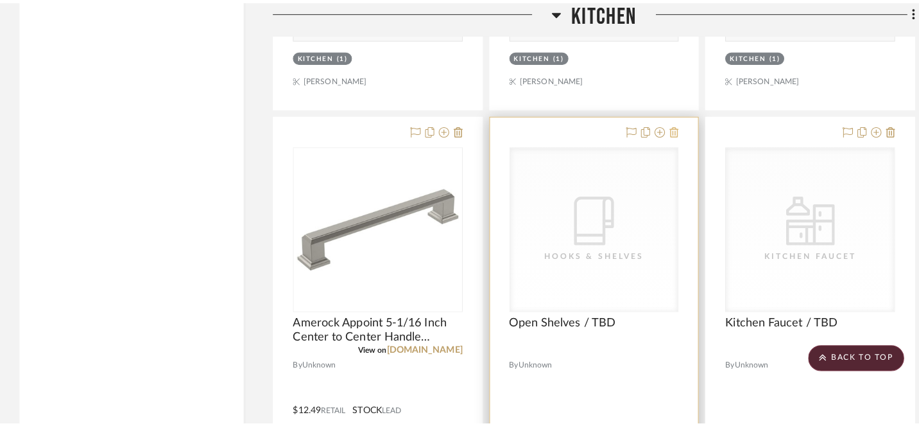
scroll to position [0, 0]
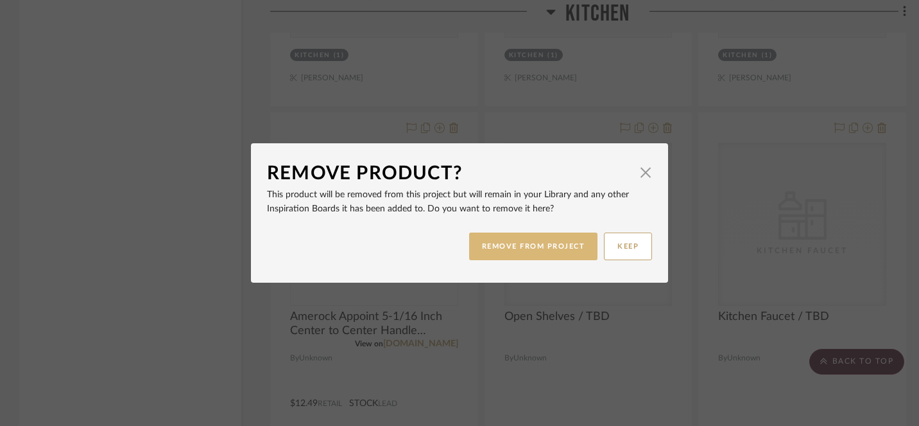
click at [548, 245] on button "REMOVE FROM PROJECT" at bounding box center [533, 246] width 129 height 28
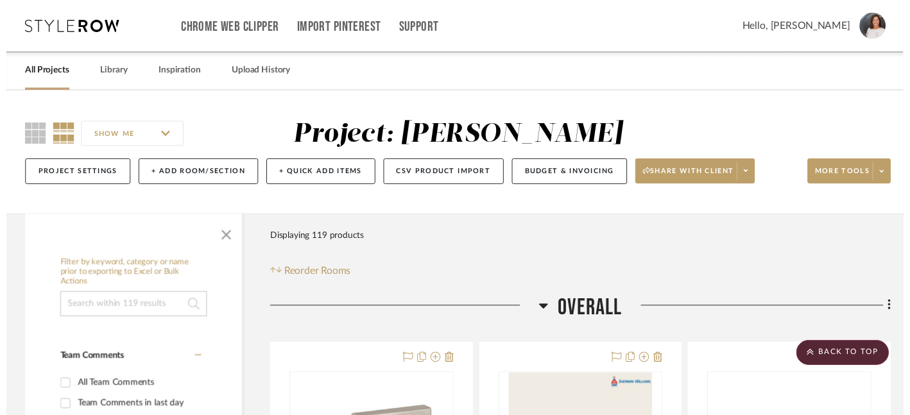
scroll to position [6048, 0]
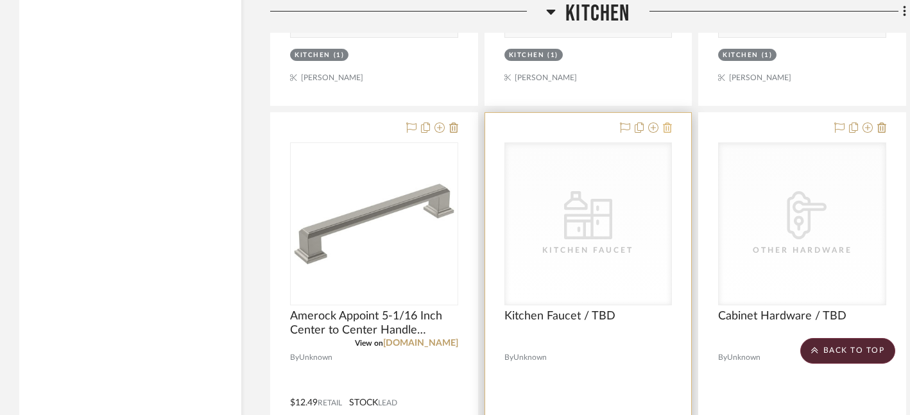
click at [670, 123] on icon at bounding box center [667, 128] width 9 height 10
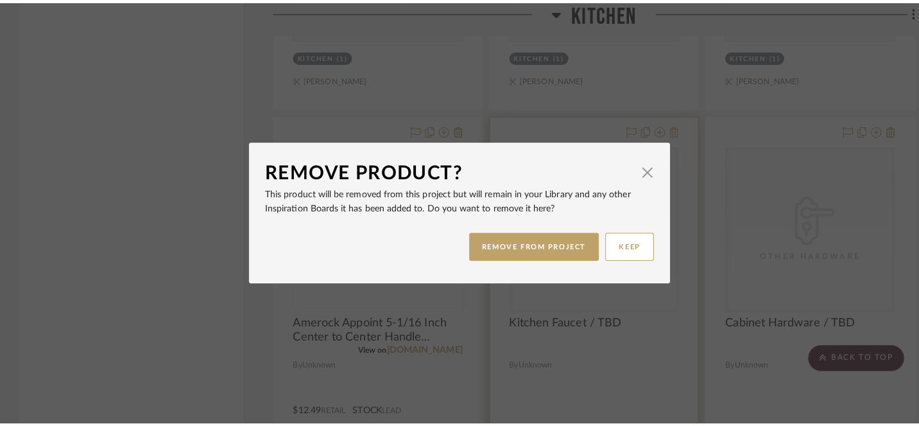
scroll to position [0, 0]
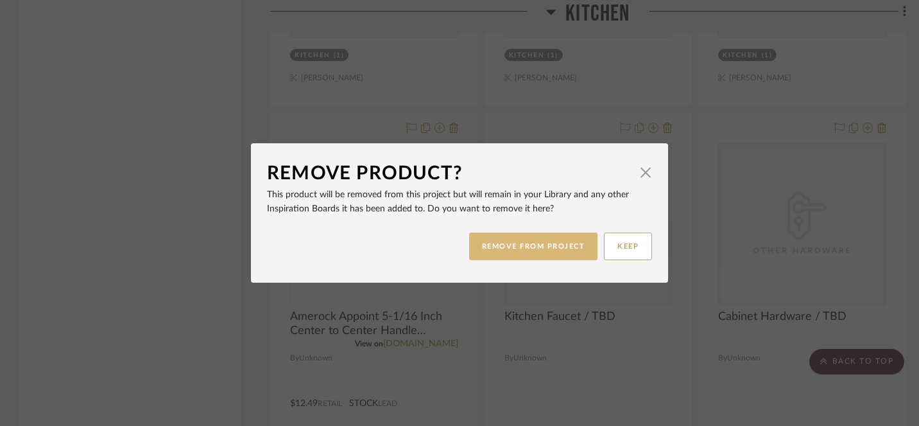
click at [562, 250] on button "REMOVE FROM PROJECT" at bounding box center [533, 246] width 129 height 28
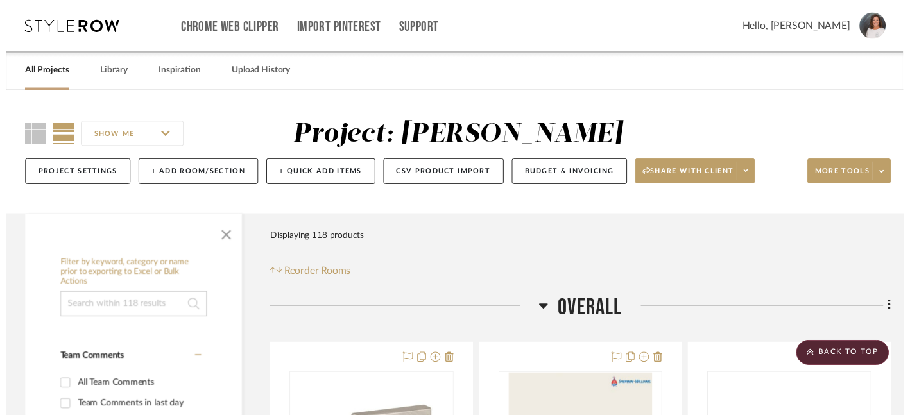
scroll to position [6048, 0]
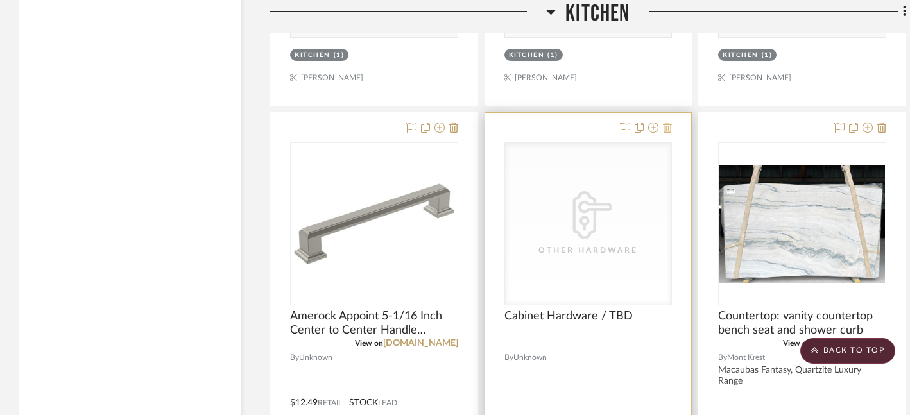
click at [669, 124] on icon at bounding box center [667, 128] width 9 height 10
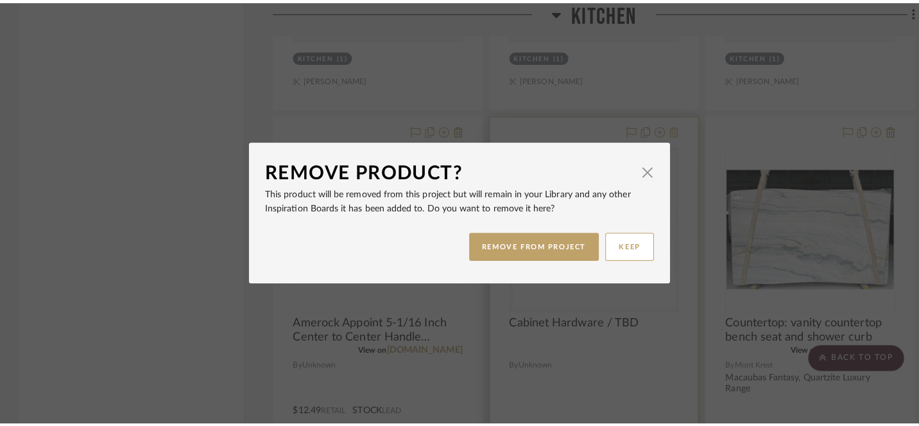
scroll to position [0, 0]
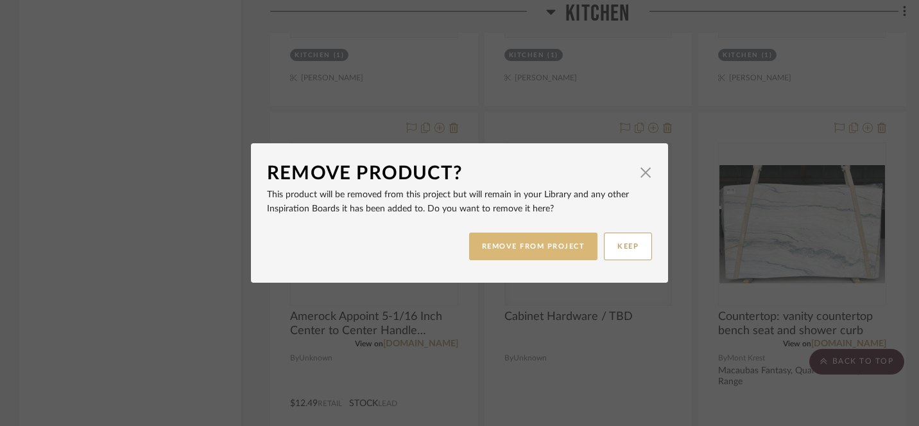
click at [551, 252] on button "REMOVE FROM PROJECT" at bounding box center [533, 246] width 129 height 28
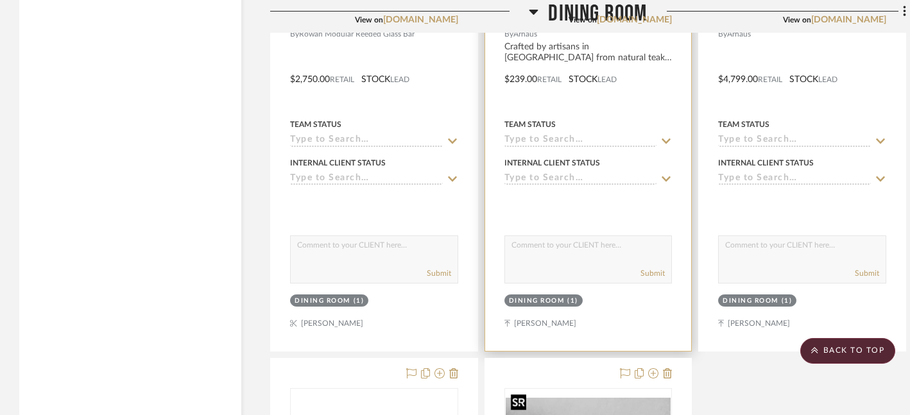
scroll to position [8189, 14]
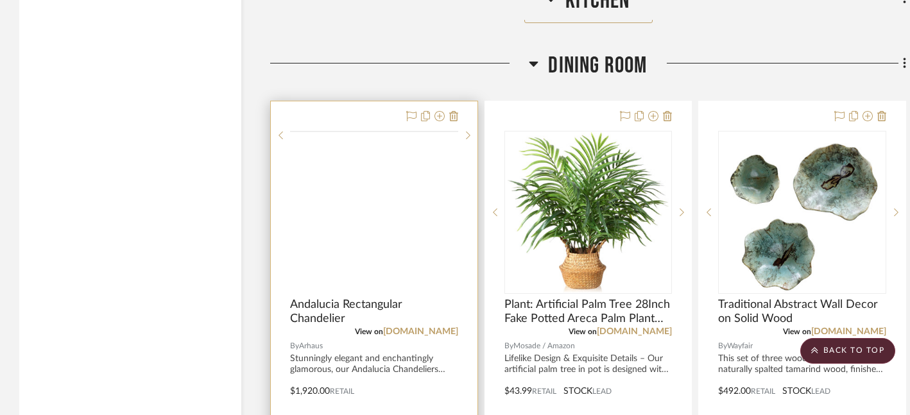
scroll to position [3891, 0]
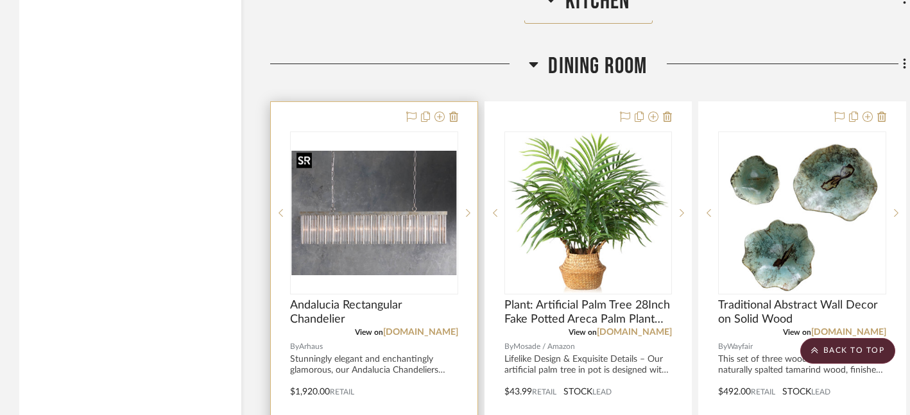
click at [0, 0] on img at bounding box center [0, 0] width 0 height 0
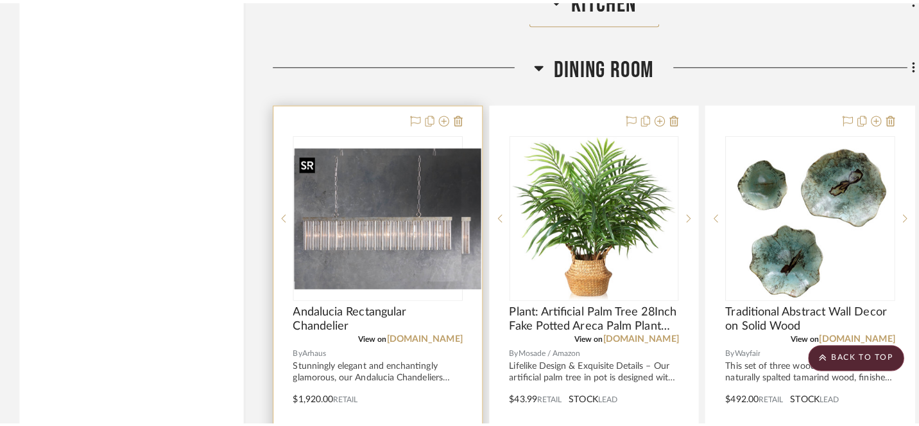
scroll to position [0, 0]
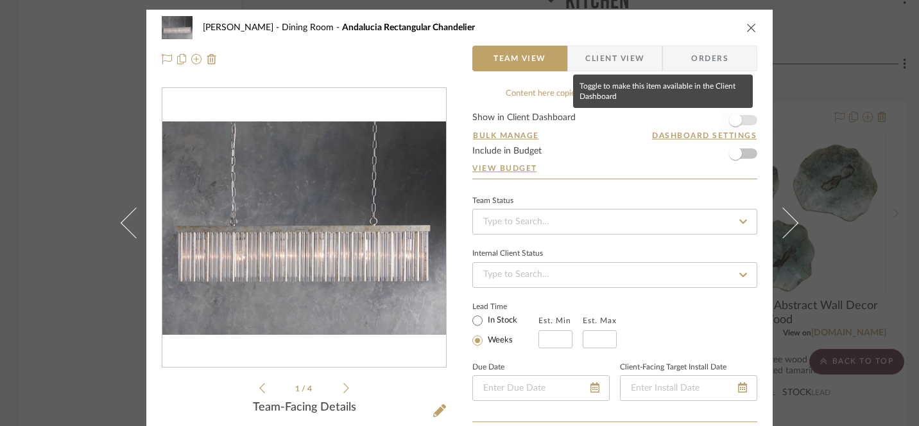
click at [733, 117] on span "button" at bounding box center [735, 120] width 13 height 13
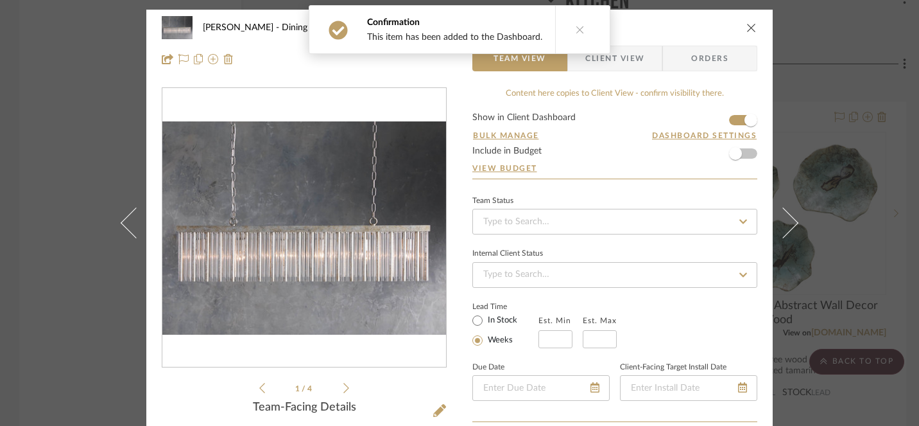
click at [749, 24] on icon "close" at bounding box center [751, 27] width 10 height 10
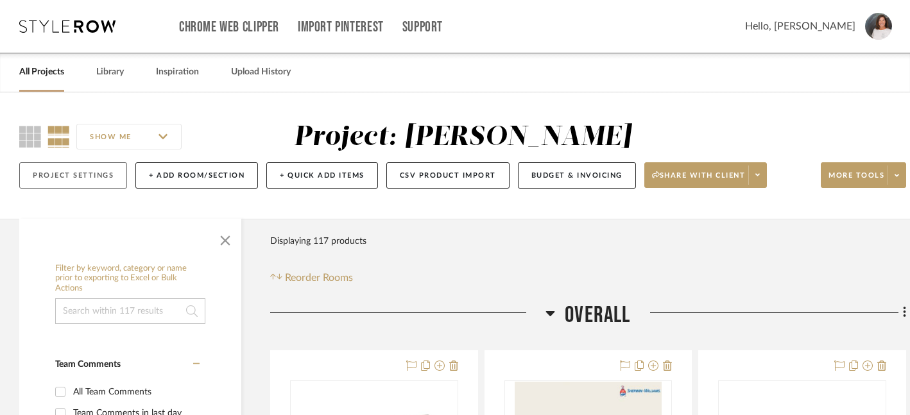
click at [85, 176] on button "Project Settings" at bounding box center [73, 175] width 108 height 26
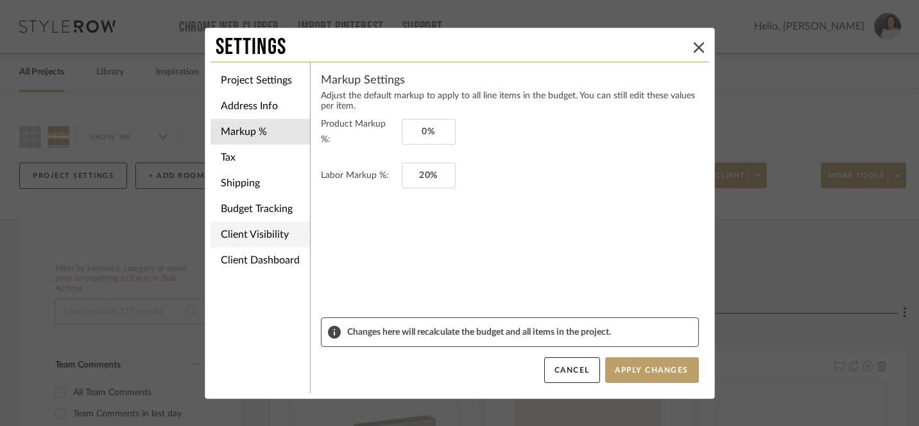
click at [258, 240] on li "Client Visibility" at bounding box center [260, 234] width 99 height 26
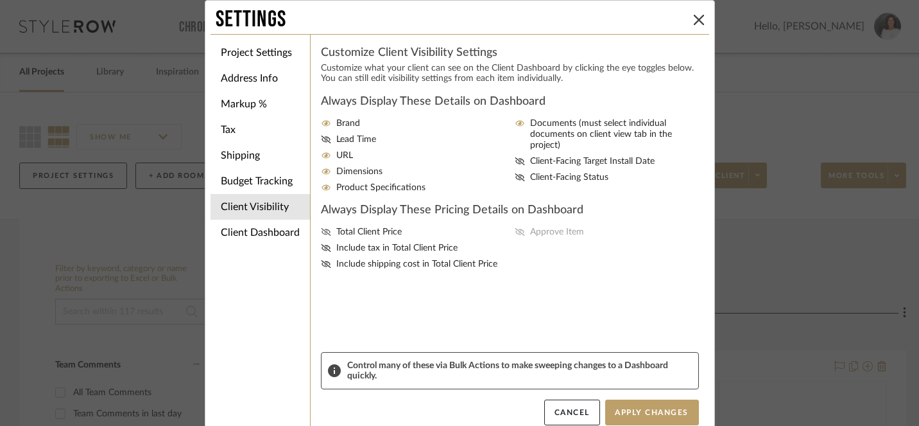
click at [351, 237] on span "Total Client Price" at bounding box center [368, 232] width 65 height 11
click at [0, 0] on input "Total Client Price" at bounding box center [0, 0] width 0 height 0
click at [538, 236] on span "Approve Item" at bounding box center [557, 232] width 54 height 11
click at [0, 0] on input "Approve Item" at bounding box center [0, 0] width 0 height 0
click at [321, 140] on icon at bounding box center [326, 139] width 10 height 8
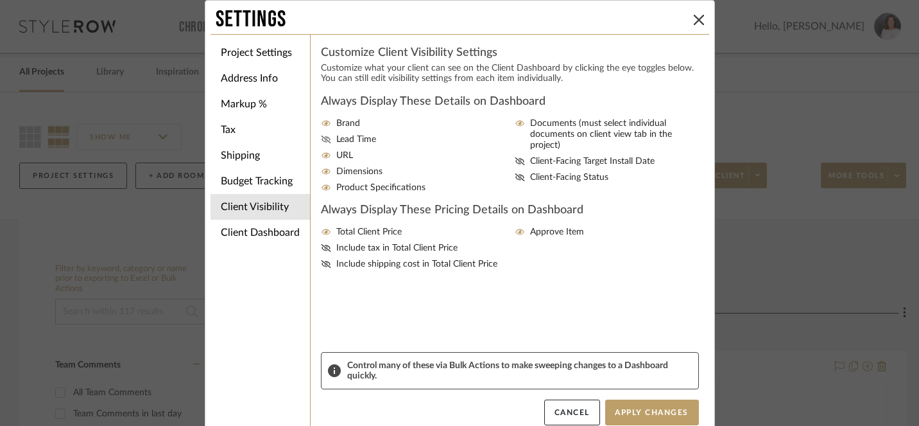
click at [0, 0] on input "Lead Time" at bounding box center [0, 0] width 0 height 0
click at [580, 172] on span "Client-Facing Status" at bounding box center [569, 177] width 78 height 11
click at [0, 0] on input "Client-Facing Status" at bounding box center [0, 0] width 0 height 0
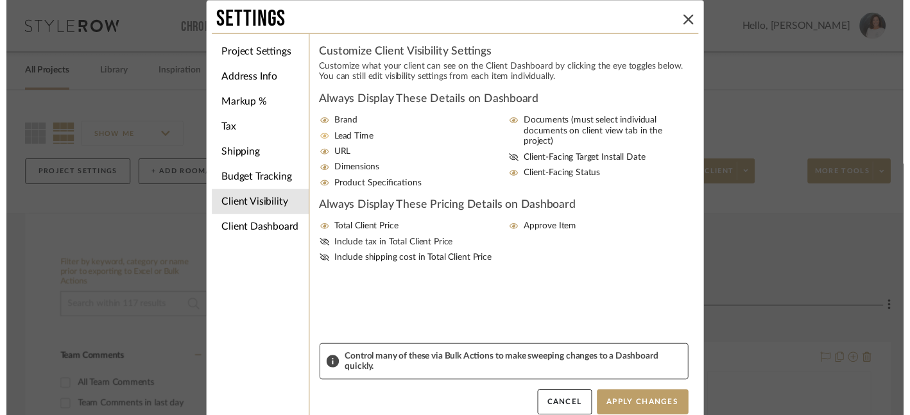
scroll to position [15, 0]
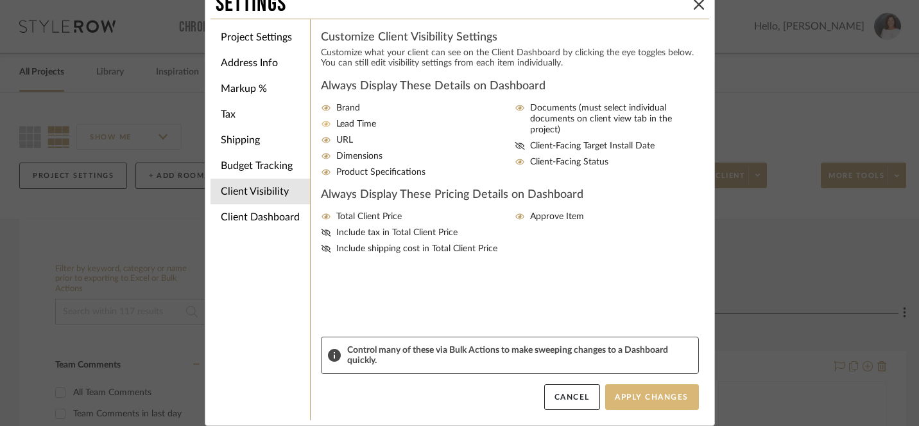
click at [639, 397] on button "Apply Changes" at bounding box center [652, 397] width 94 height 26
click at [699, 8] on icon at bounding box center [699, 4] width 10 height 10
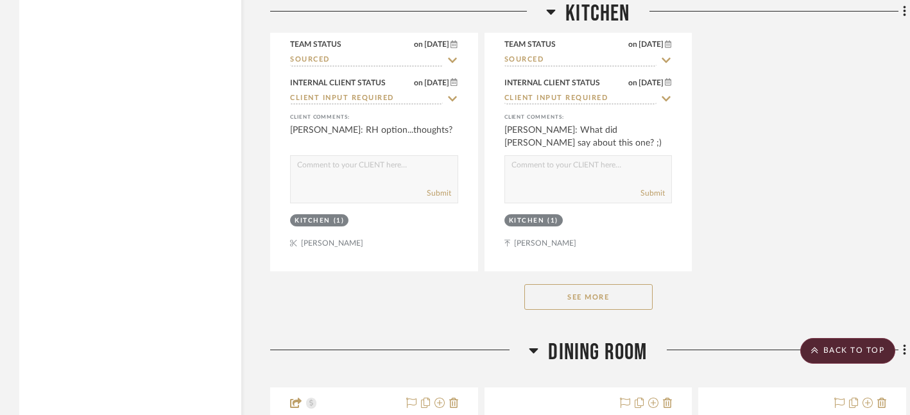
scroll to position [3622, 0]
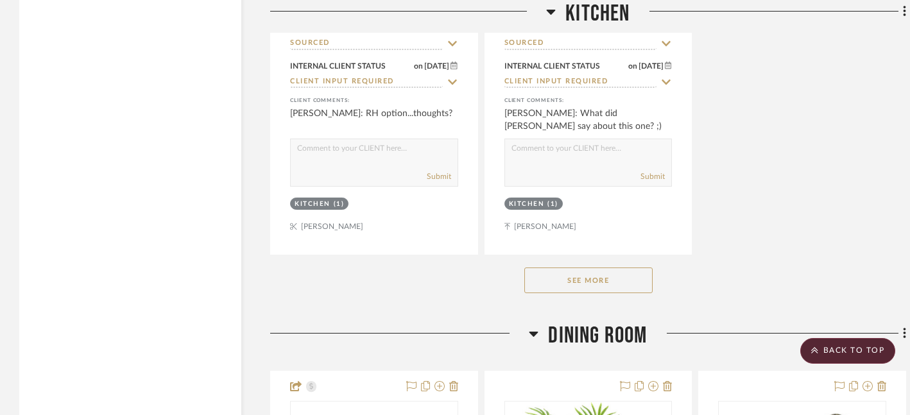
click at [592, 285] on button "See More" at bounding box center [588, 281] width 128 height 26
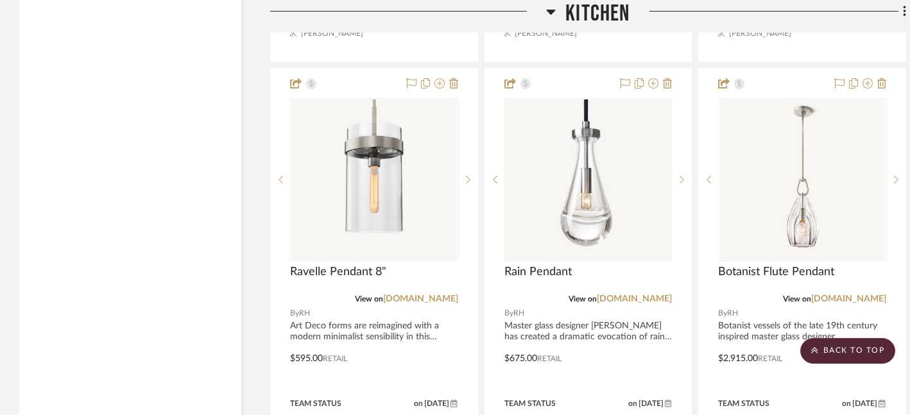
scroll to position [2675, 0]
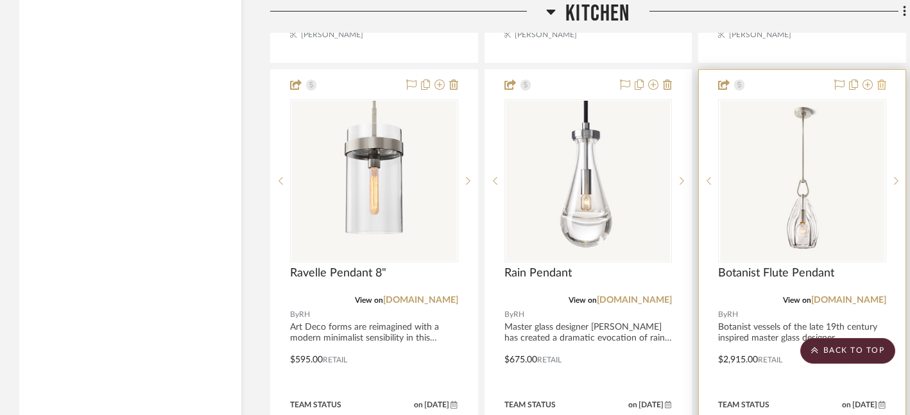
click at [883, 80] on icon at bounding box center [881, 85] width 9 height 10
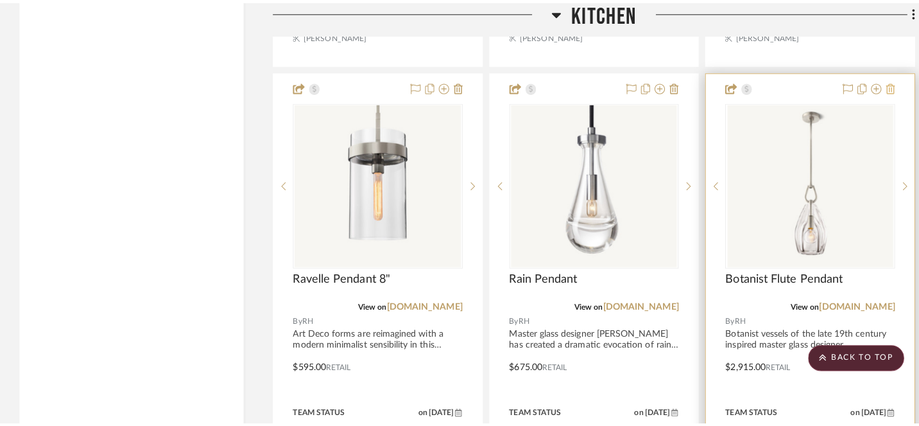
scroll to position [0, 0]
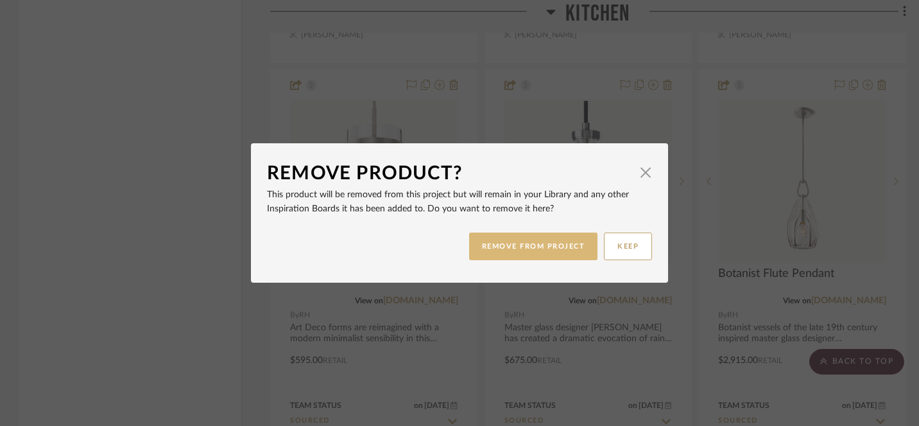
click at [551, 248] on button "REMOVE FROM PROJECT" at bounding box center [533, 246] width 129 height 28
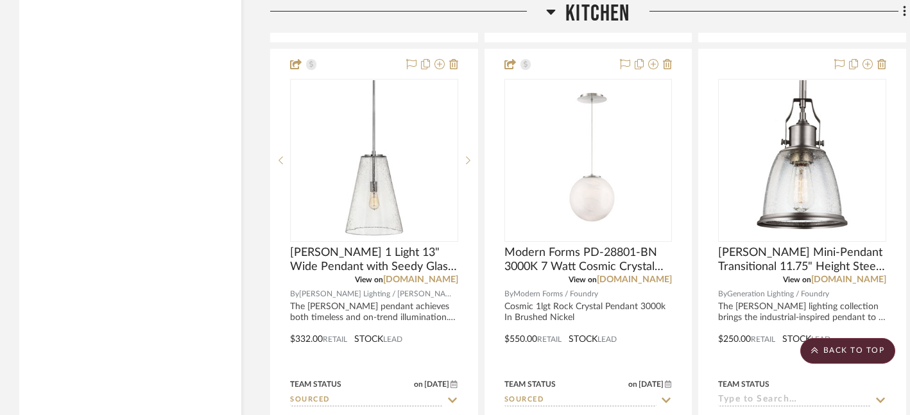
scroll to position [3833, 0]
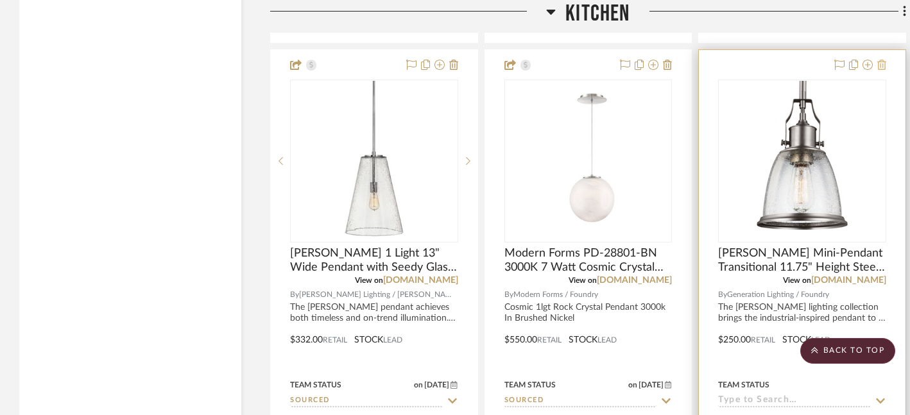
click at [884, 60] on icon at bounding box center [881, 65] width 9 height 10
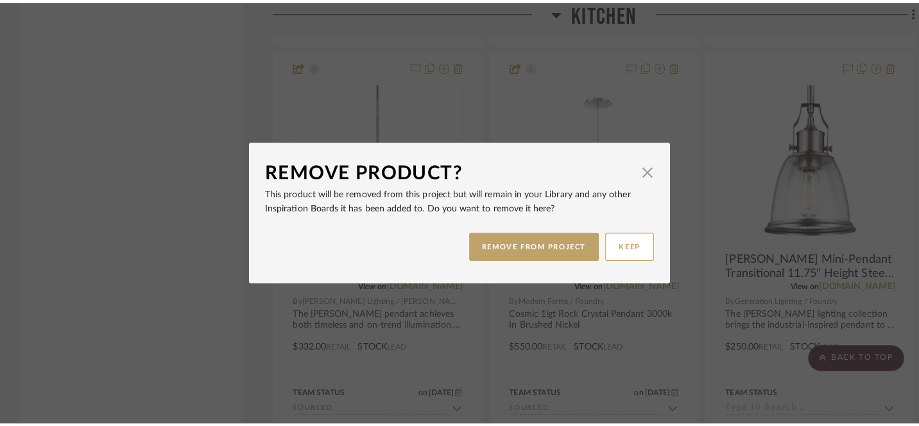
scroll to position [0, 0]
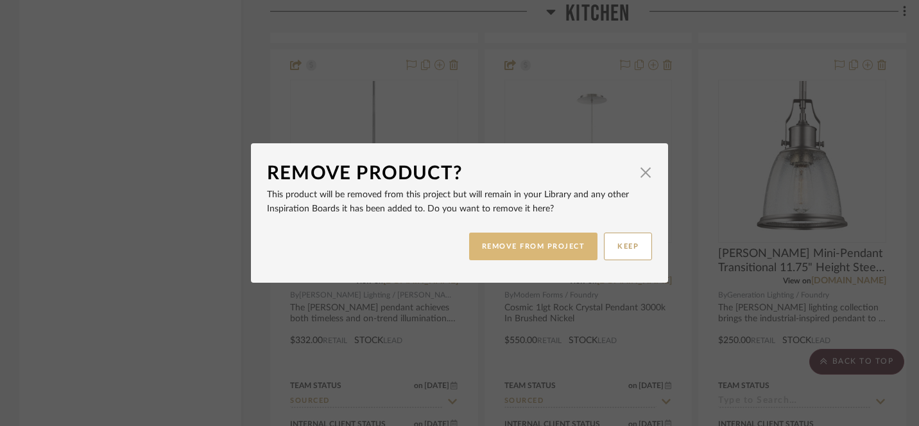
click at [537, 245] on button "REMOVE FROM PROJECT" at bounding box center [533, 246] width 129 height 28
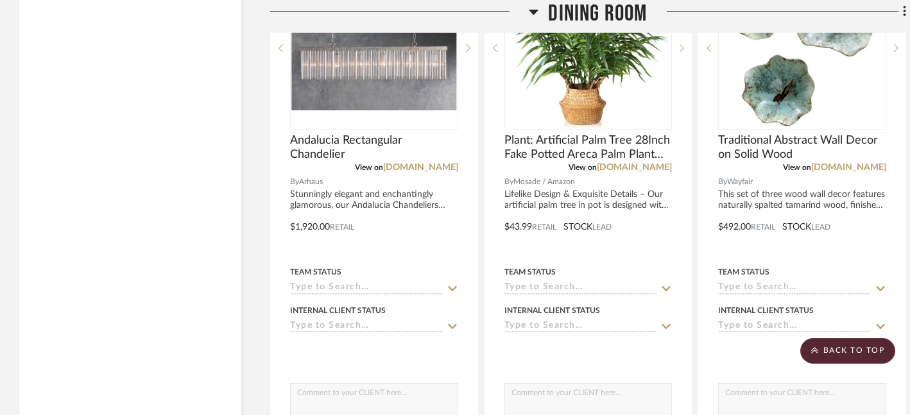
scroll to position [6314, 0]
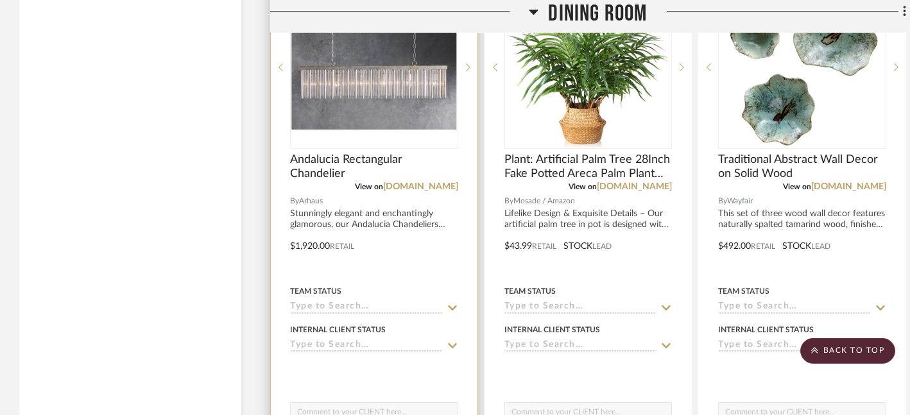
click at [447, 302] on fa-icon at bounding box center [453, 308] width 12 height 12
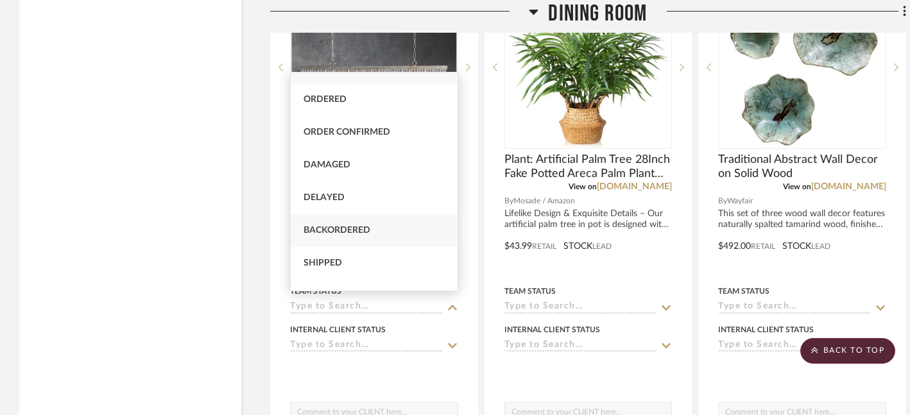
scroll to position [34, 0]
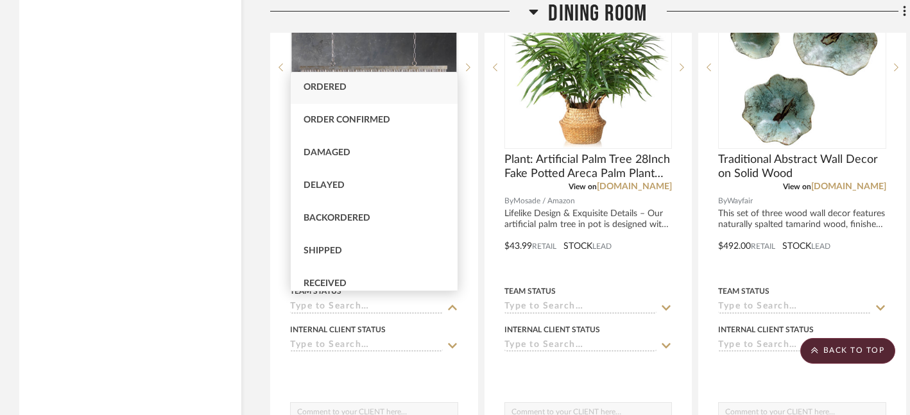
click at [334, 89] on span "Ordered" at bounding box center [325, 87] width 43 height 9
type input "8/22/2025"
type input "Ordered"
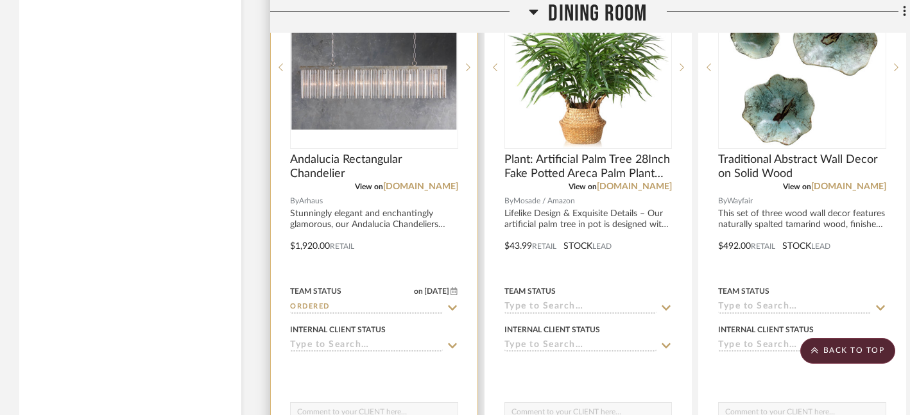
click at [451, 341] on icon at bounding box center [453, 346] width 12 height 10
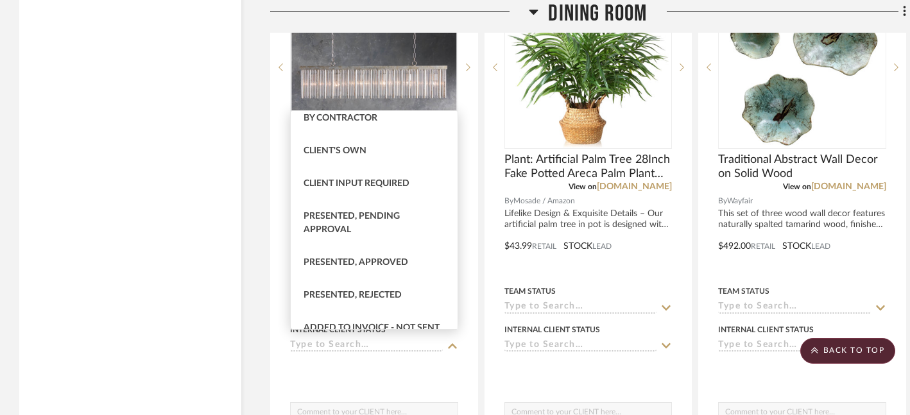
scroll to position [38, 0]
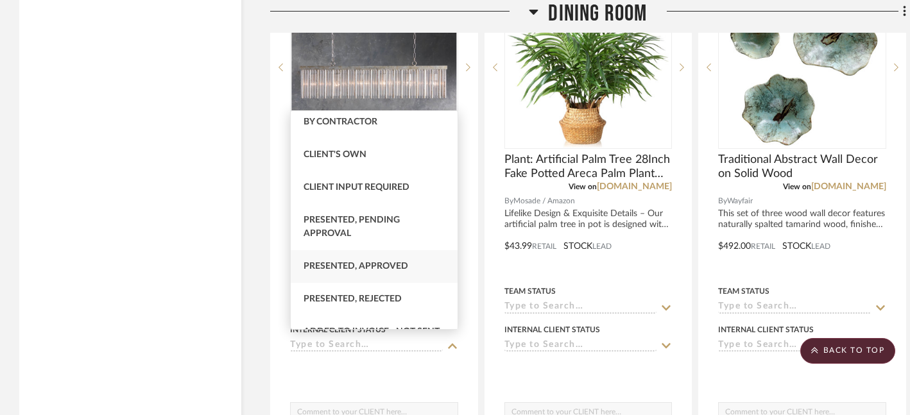
click at [381, 268] on span "Presented, Approved" at bounding box center [356, 266] width 105 height 9
type input "8/22/2025"
type input "Presented, Approved"
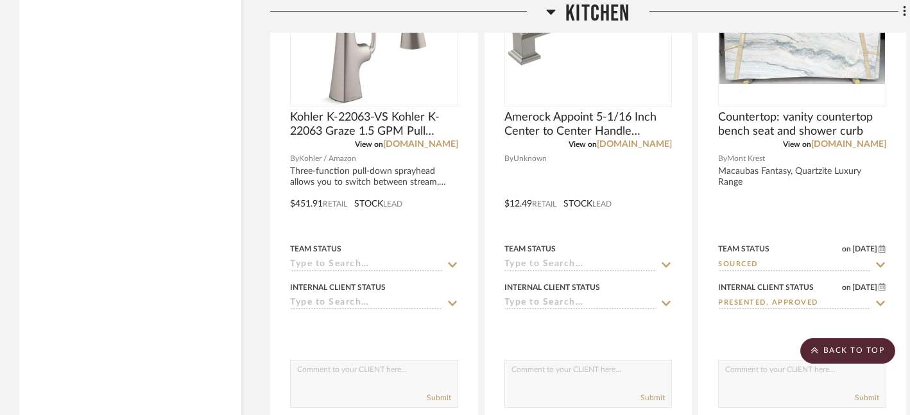
scroll to position [5666, 0]
